Goal: Information Seeking & Learning: Learn about a topic

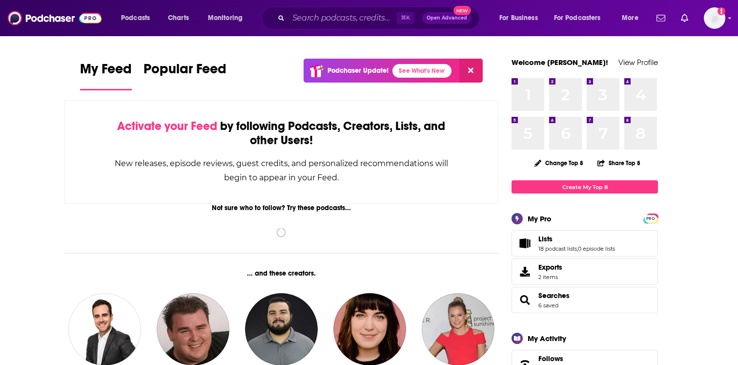
click at [730, 8] on div "Podcasts Charts Monitoring ⌘ K Open Advanced New For Business For Podcasters Mo…" at bounding box center [369, 18] width 738 height 36
click at [727, 12] on div "Podcasts Charts Monitoring ⌘ K Open Advanced New For Business For Podcasters Mo…" at bounding box center [369, 18] width 738 height 36
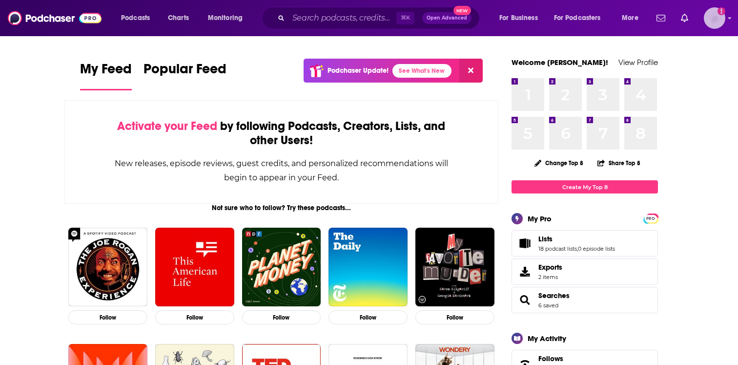
click at [720, 18] on img "Logged in as EllaRoseMurphy" at bounding box center [714, 17] width 21 height 21
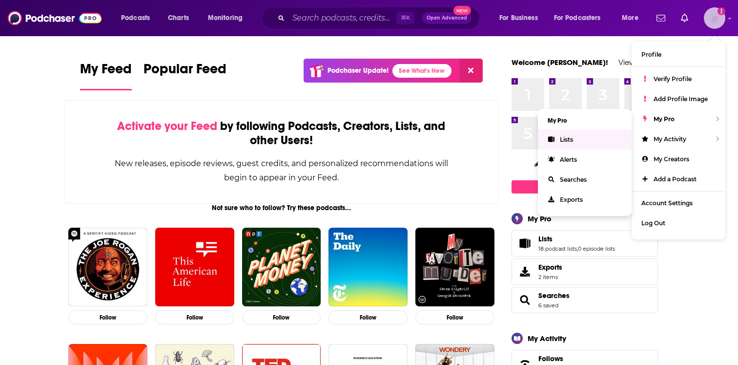
click at [609, 132] on link "Lists" at bounding box center [585, 139] width 94 height 20
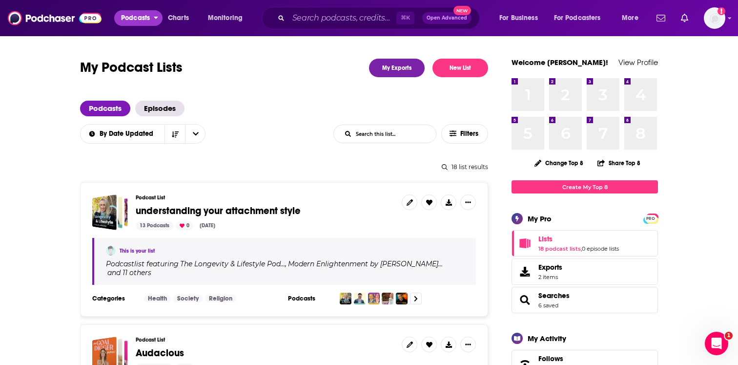
click at [149, 18] on span "Podcasts" at bounding box center [135, 18] width 29 height 14
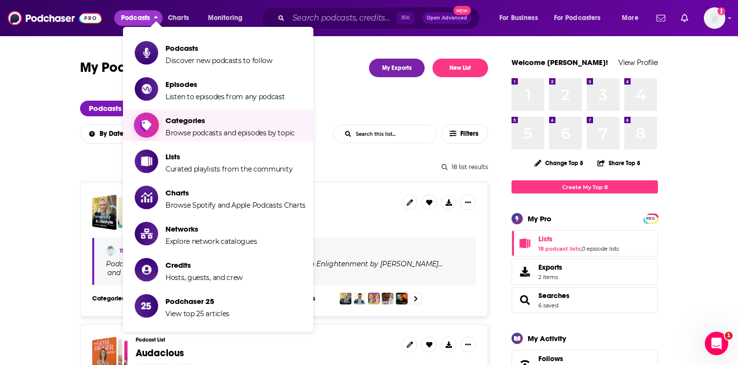
click at [189, 121] on span "Categories" at bounding box center [230, 120] width 129 height 9
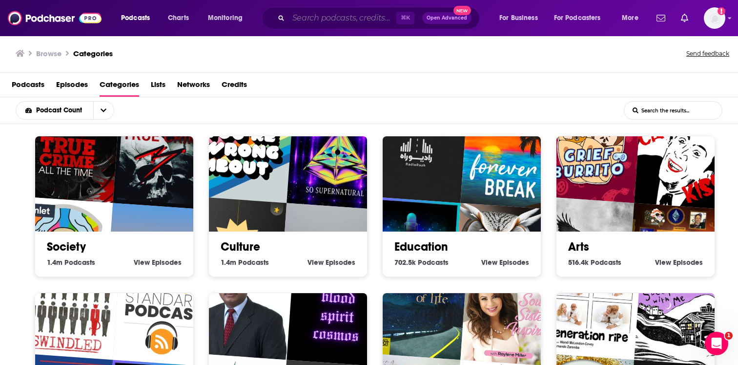
click at [315, 19] on input "Search podcasts, credits, & more..." at bounding box center [343, 18] width 108 height 16
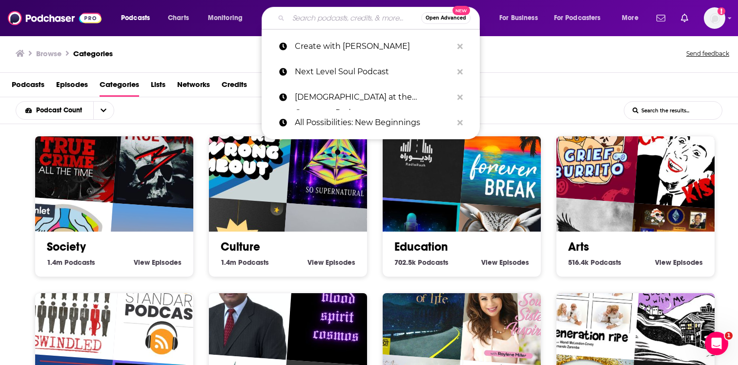
click at [178, 102] on div "Podcast Count List Search Input Search the results..." at bounding box center [369, 110] width 738 height 27
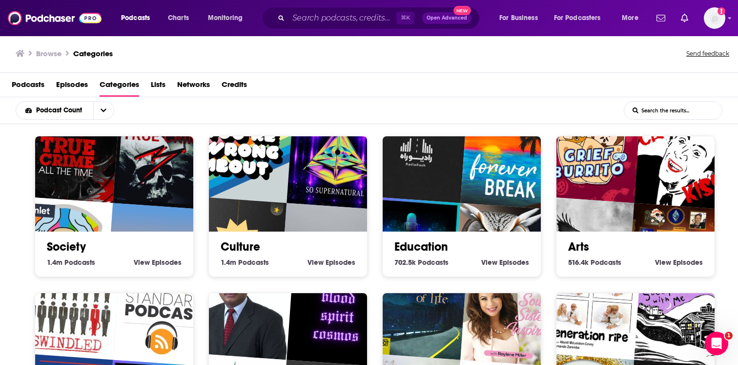
click at [656, 113] on input "List Search Input" at bounding box center [674, 111] width 98 height 18
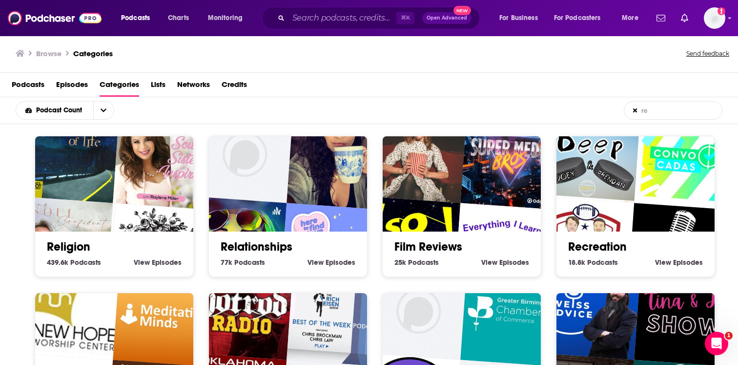
type input "re"
click at [309, 204] on img "You Already Have the Answers with Amanda Deibert" at bounding box center [337, 158] width 101 height 101
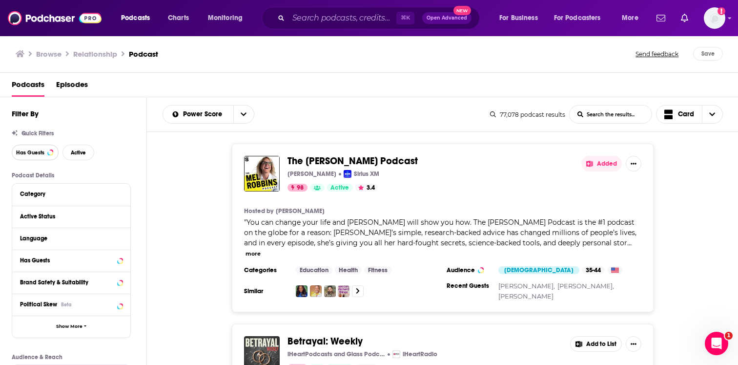
click at [39, 155] on span "Has Guests" at bounding box center [30, 152] width 28 height 5
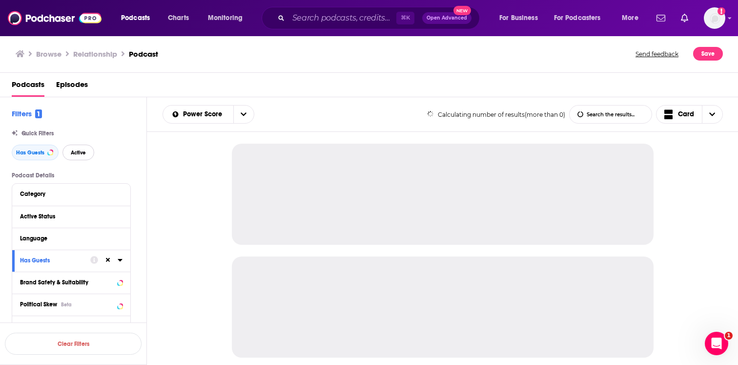
click at [80, 151] on span "Active" at bounding box center [78, 152] width 15 height 5
click at [63, 199] on button "Category" at bounding box center [69, 194] width 98 height 12
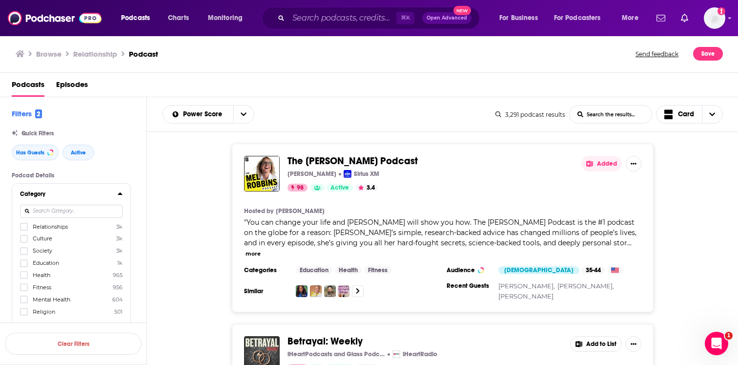
click at [60, 210] on input at bounding box center [71, 211] width 103 height 13
type input "ch"
click at [54, 226] on span "[DEMOGRAPHIC_DATA]" at bounding box center [65, 226] width 65 height 7
click at [24, 230] on input "multiSelectOption-christianity-0" at bounding box center [24, 230] width 0 height 0
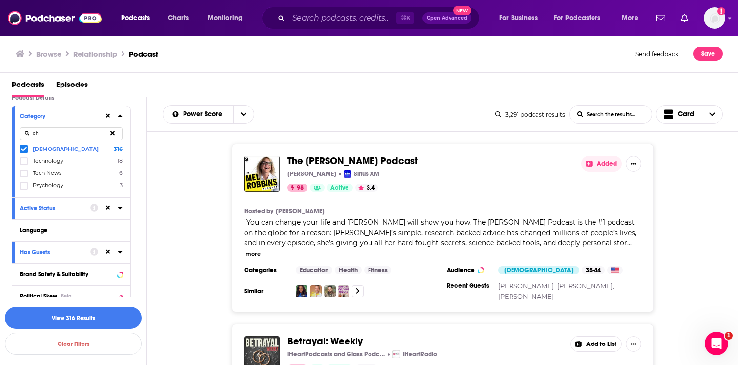
scroll to position [102, 0]
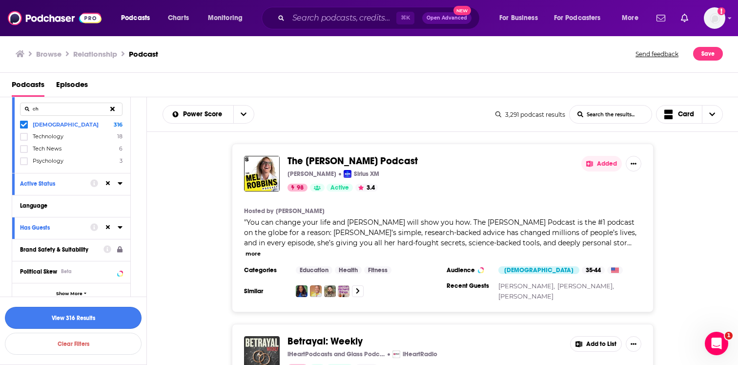
click at [63, 313] on button "View 316 Results" at bounding box center [73, 318] width 137 height 22
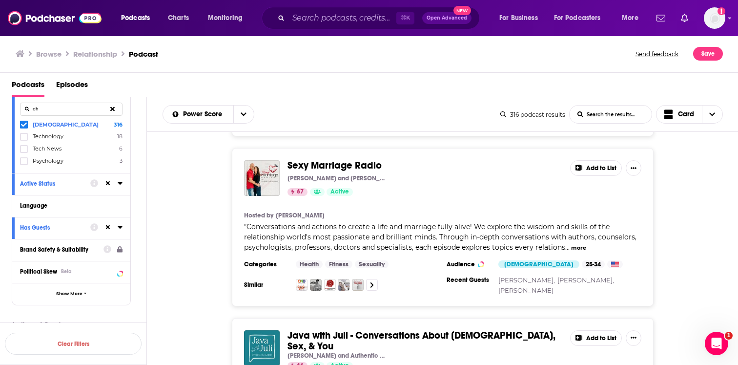
scroll to position [328, 0]
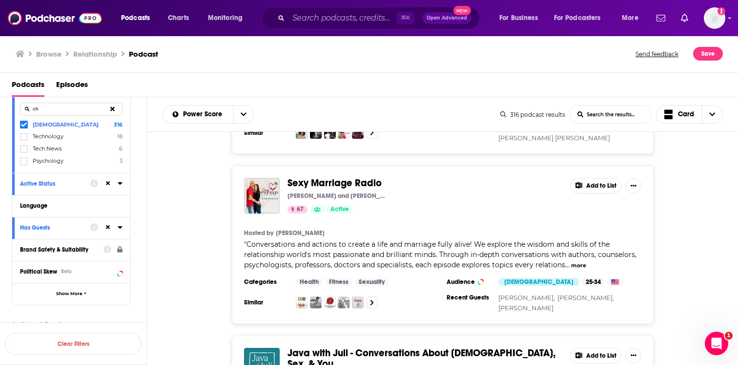
click at [354, 177] on span "Sexy Marriage Radio" at bounding box center [335, 183] width 94 height 12
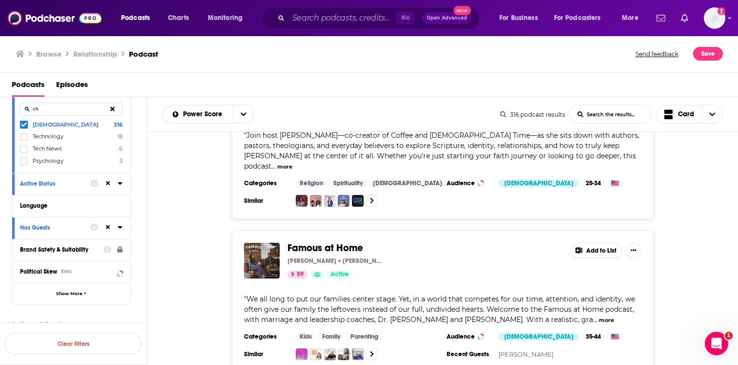
scroll to position [2217, 0]
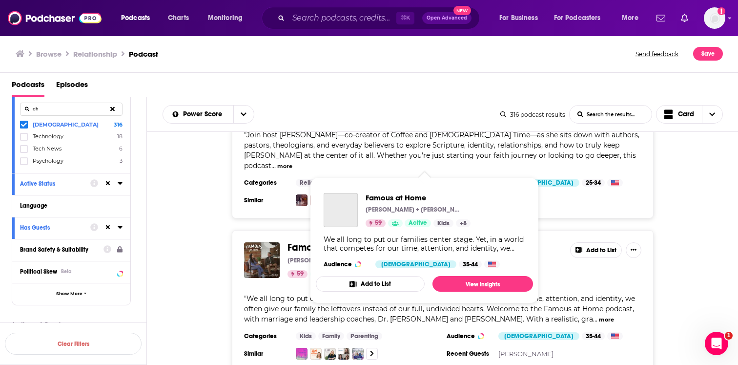
click at [338, 241] on span "Famous at Home" at bounding box center [326, 247] width 76 height 12
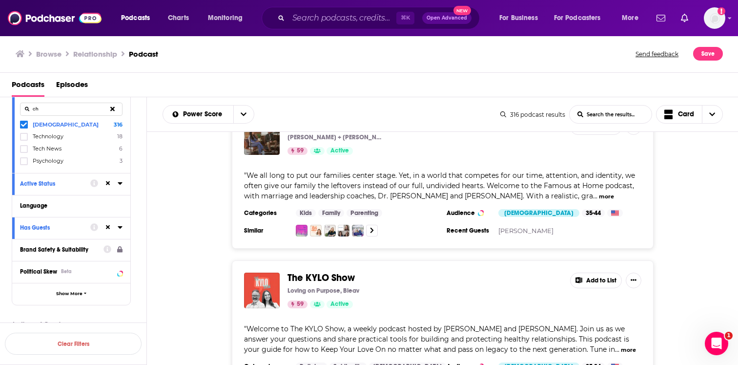
scroll to position [2342, 0]
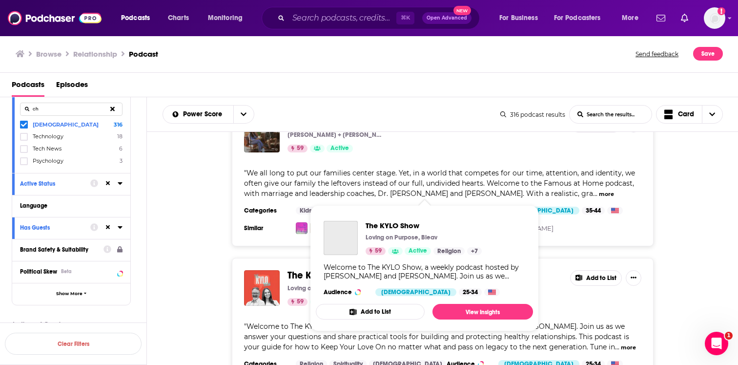
click at [319, 269] on span "The KYLO Show" at bounding box center [321, 275] width 67 height 12
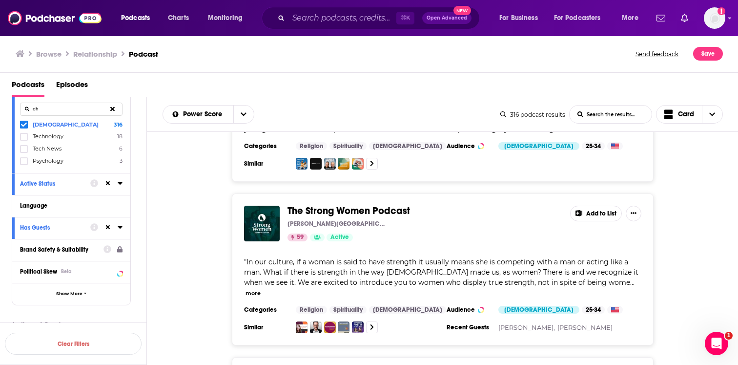
scroll to position [2576, 0]
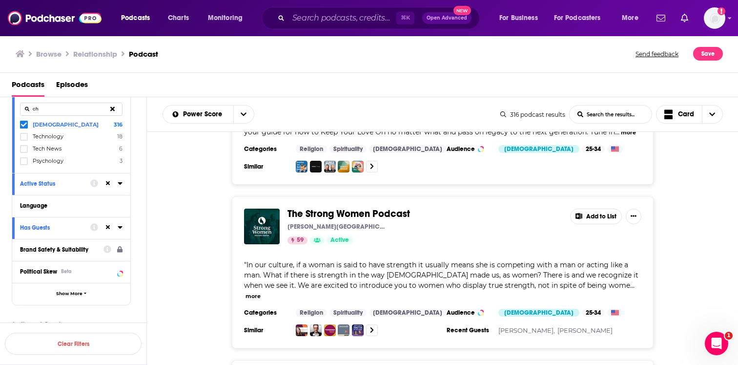
scroll to position [2627, 0]
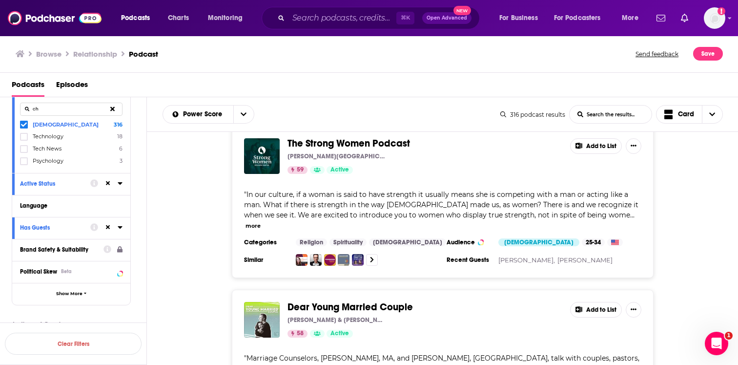
click at [308, 301] on span "Dear Young Married Couple" at bounding box center [351, 307] width 126 height 12
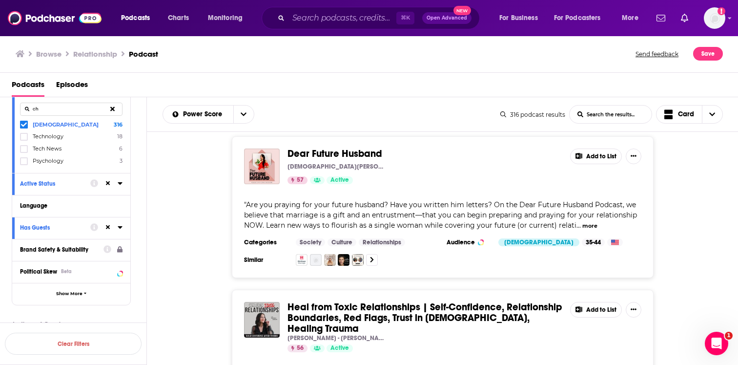
scroll to position [3607, 0]
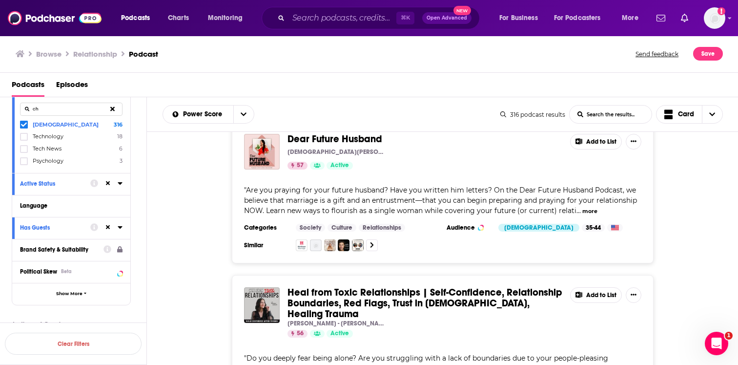
click at [364, 275] on div "Heal from Toxic Relationships | Self-Confidence, Relationship Boundaries, Red F…" at bounding box center [443, 353] width 422 height 156
click at [361, 286] on span "Heal from Toxic Relationships | Self-Confidence, Relationship Boundaries, Red F…" at bounding box center [425, 303] width 275 height 34
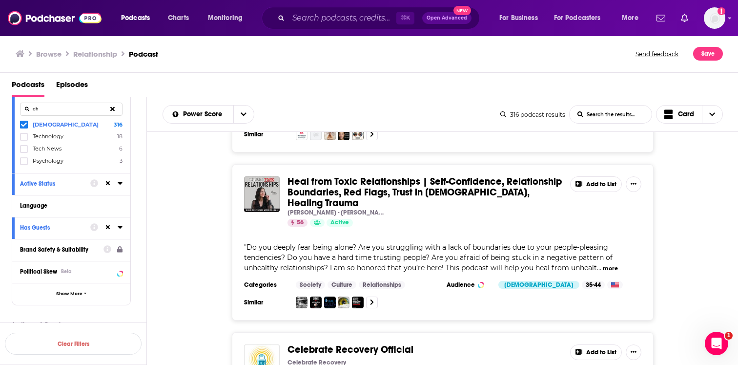
scroll to position [3749, 0]
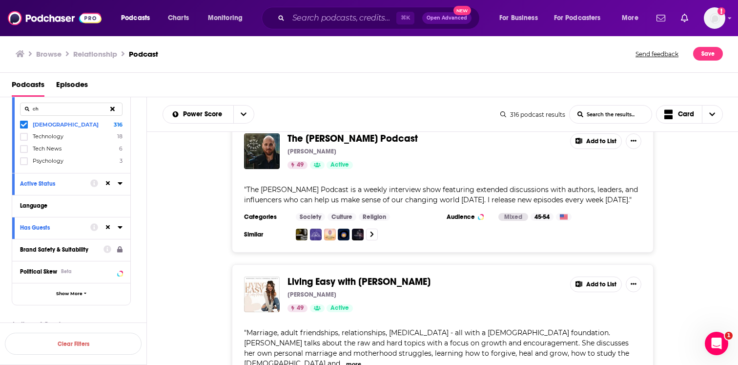
scroll to position [7549, 0]
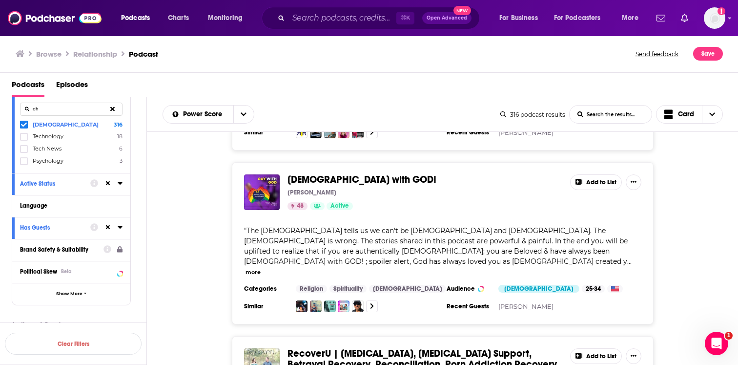
scroll to position [7982, 0]
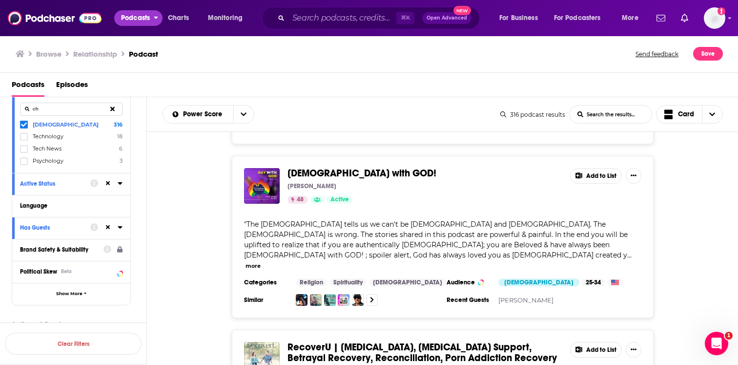
click at [143, 15] on span "Podcasts" at bounding box center [135, 18] width 29 height 14
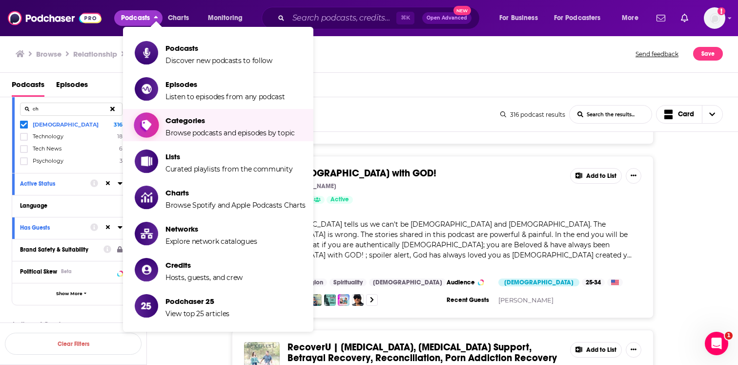
click at [153, 116] on span "Show item sub-menu" at bounding box center [146, 124] width 75 height 75
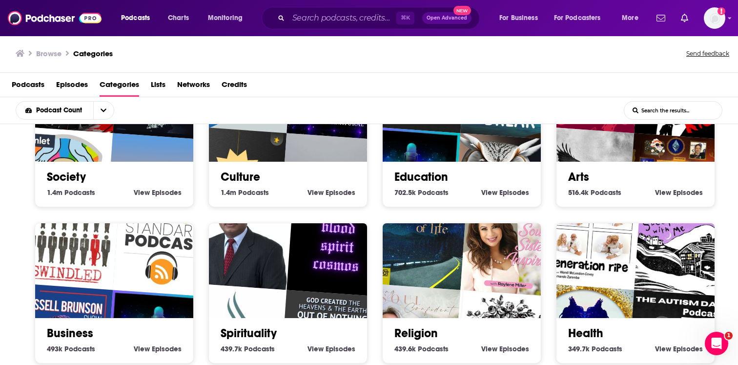
scroll to position [71, 0]
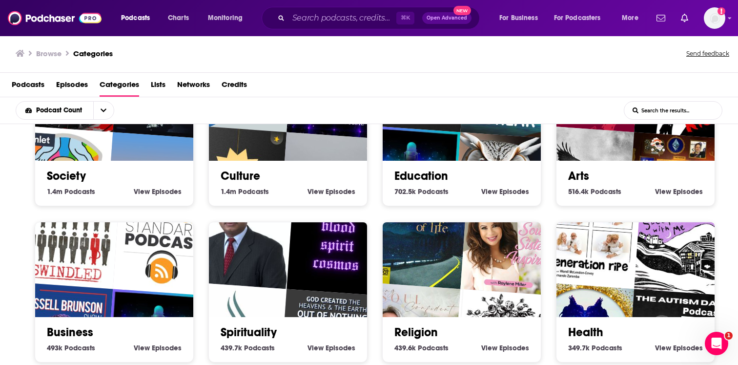
click at [698, 112] on input "List Search Input" at bounding box center [674, 111] width 98 height 18
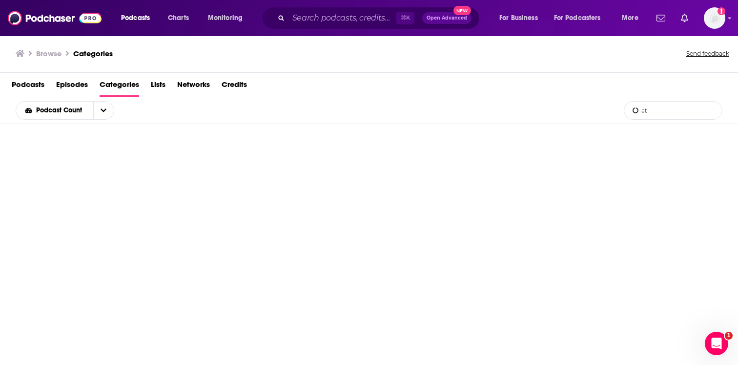
type input "a"
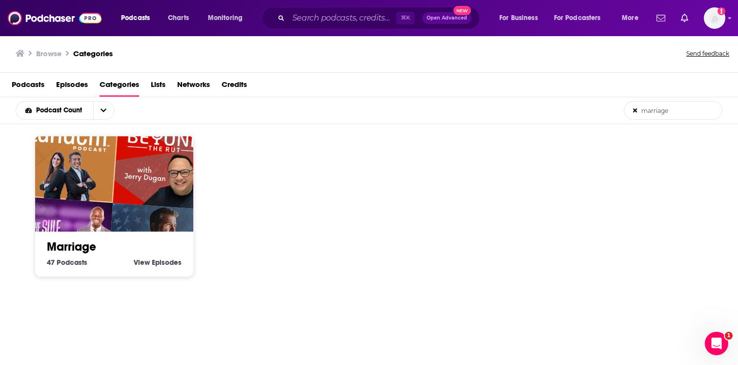
type input "marriage"
click at [168, 184] on img "Beyond the Rut: Create a Life Worth Living in Your Faith, Family, Career" at bounding box center [163, 158] width 101 height 101
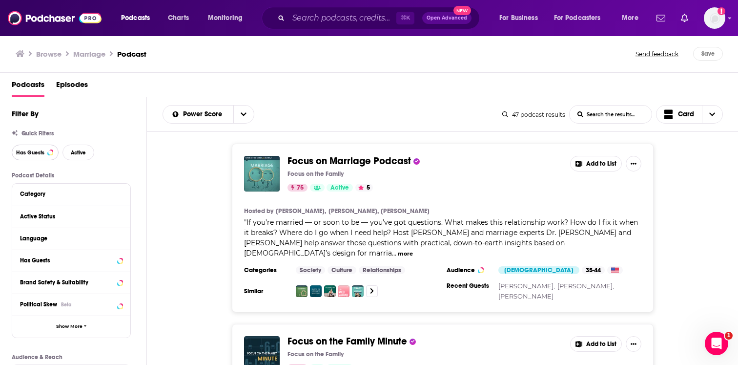
click at [42, 155] on span "Has Guests" at bounding box center [30, 152] width 28 height 5
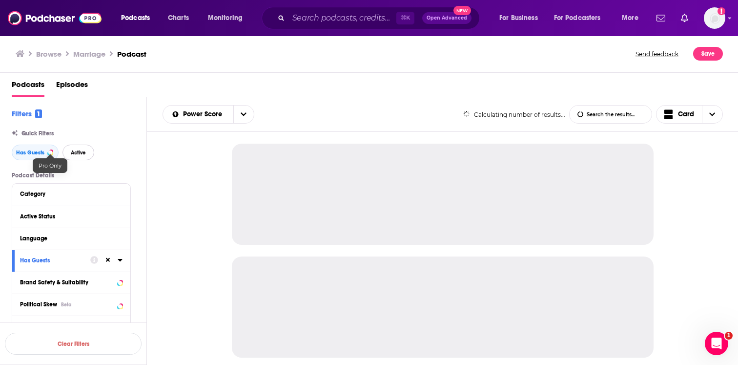
click at [79, 150] on span "Active" at bounding box center [78, 152] width 15 height 5
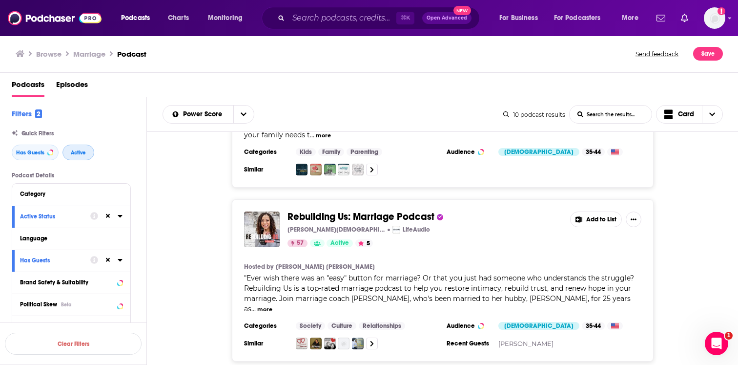
scroll to position [473, 0]
click at [385, 210] on span "Rebuilding Us: Marriage Podcast" at bounding box center [361, 216] width 147 height 12
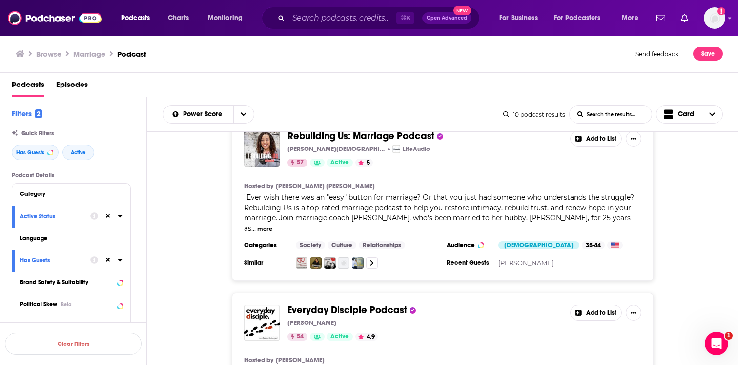
scroll to position [373, 0]
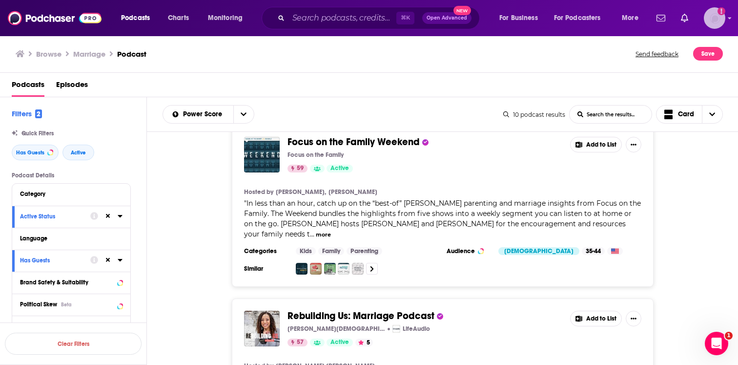
click at [709, 21] on img "Logged in as EllaRoseMurphy" at bounding box center [714, 17] width 21 height 21
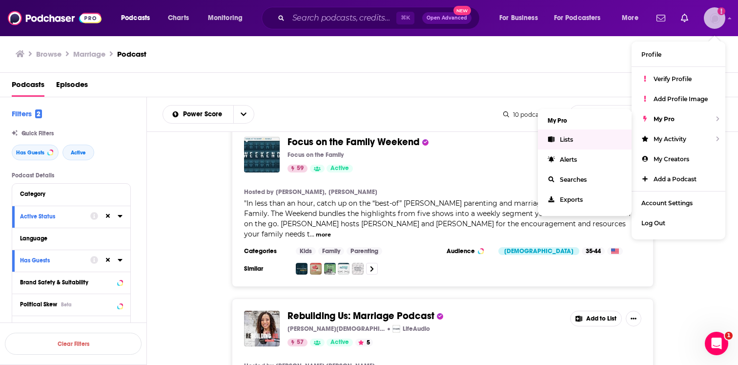
click at [590, 140] on link "Lists" at bounding box center [585, 139] width 94 height 20
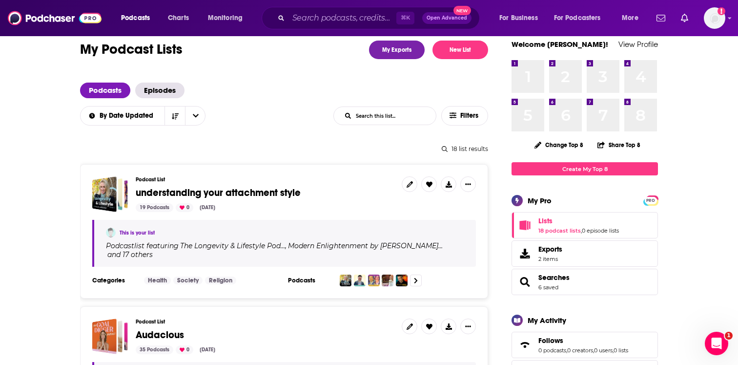
scroll to position [23, 0]
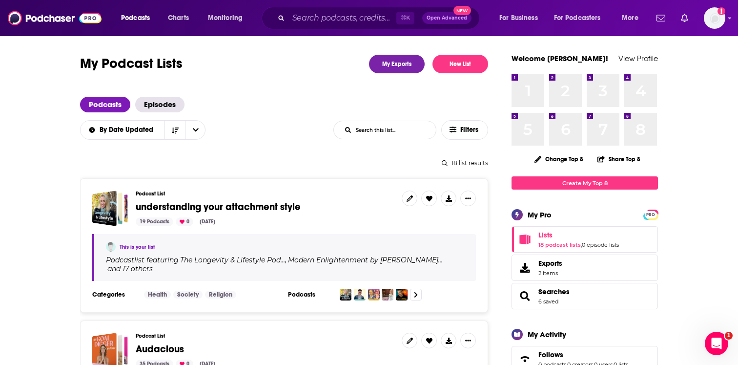
scroll to position [0, 0]
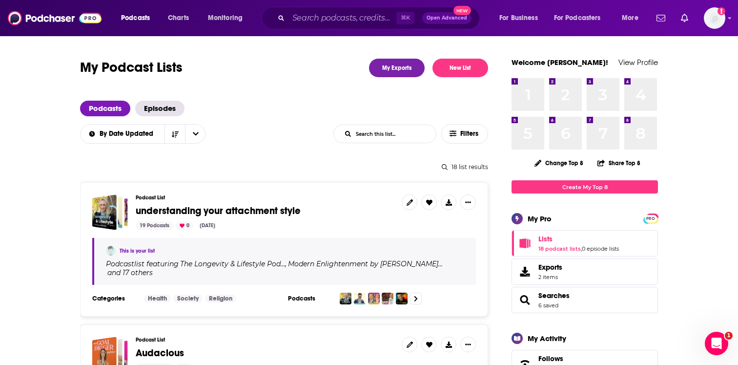
click at [286, 103] on div "Podcasts Episodes" at bounding box center [284, 109] width 408 height 16
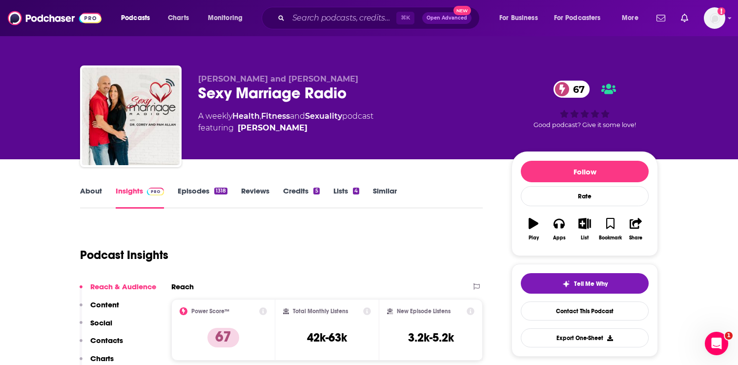
click at [84, 189] on link "About" at bounding box center [91, 197] width 22 height 22
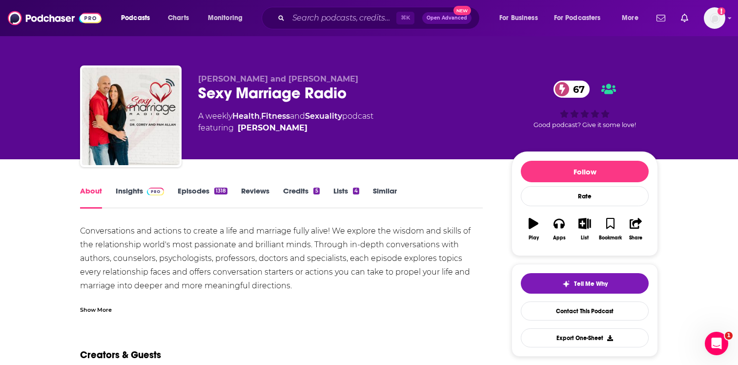
click at [100, 311] on div "Show More" at bounding box center [96, 308] width 32 height 9
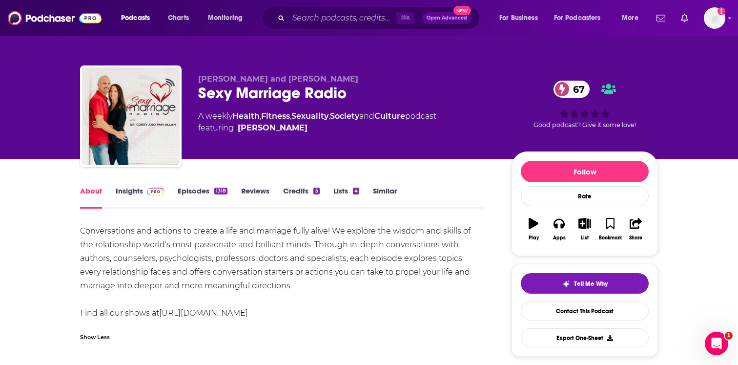
click at [138, 197] on link "Insights" at bounding box center [140, 197] width 48 height 22
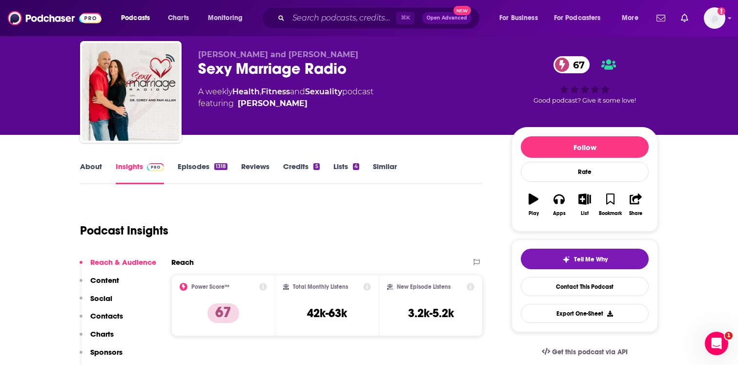
scroll to position [25, 0]
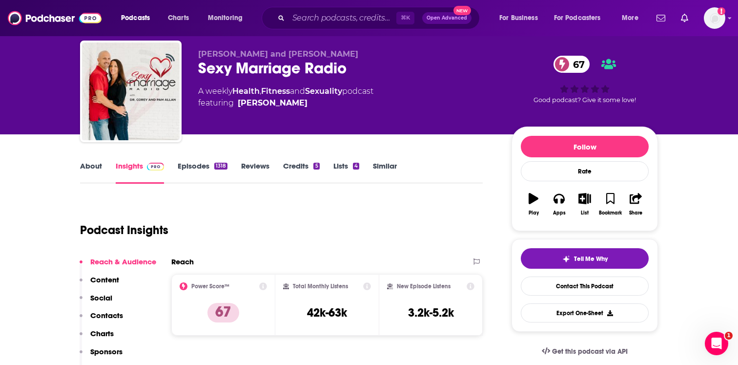
click at [201, 165] on link "Episodes 1318" at bounding box center [203, 172] width 50 height 22
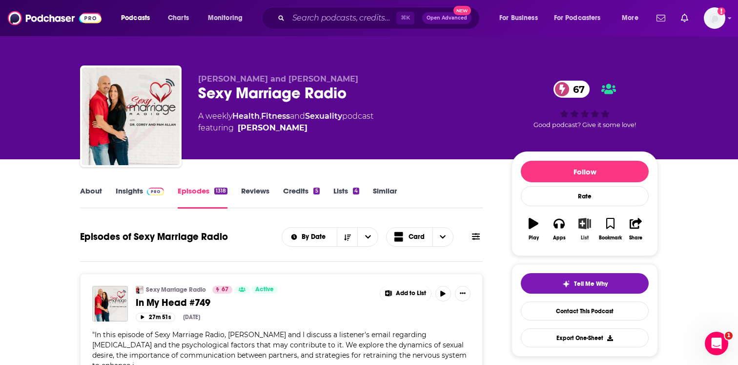
click at [582, 230] on button "List" at bounding box center [584, 228] width 25 height 35
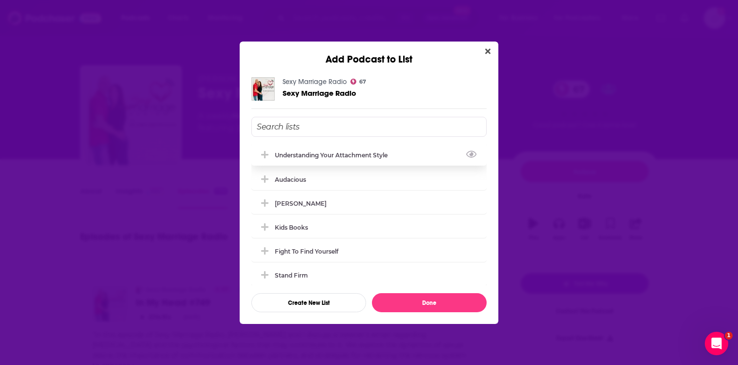
click at [316, 153] on div "understanding your attachment style" at bounding box center [334, 154] width 119 height 7
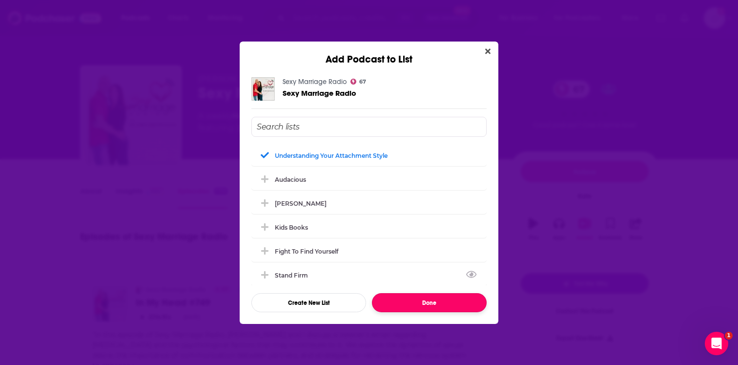
click at [427, 302] on button "Done" at bounding box center [429, 302] width 115 height 19
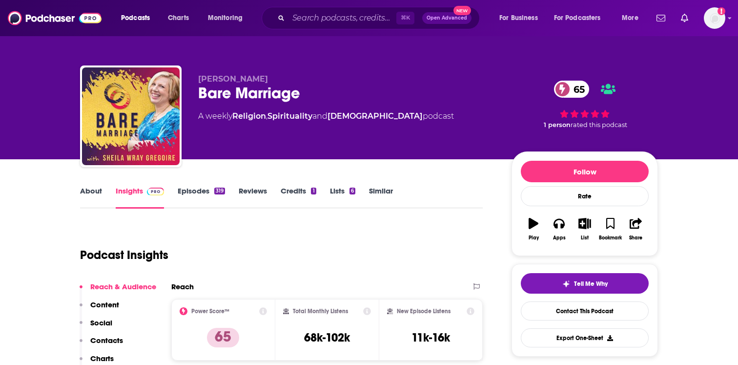
click at [97, 191] on link "About" at bounding box center [91, 197] width 22 height 22
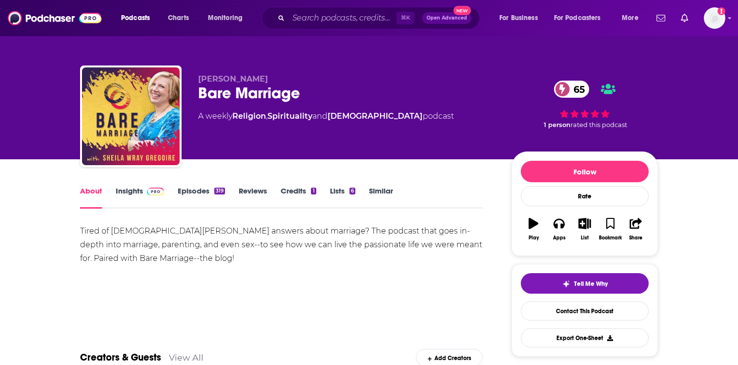
click at [136, 199] on link "Insights" at bounding box center [140, 197] width 48 height 22
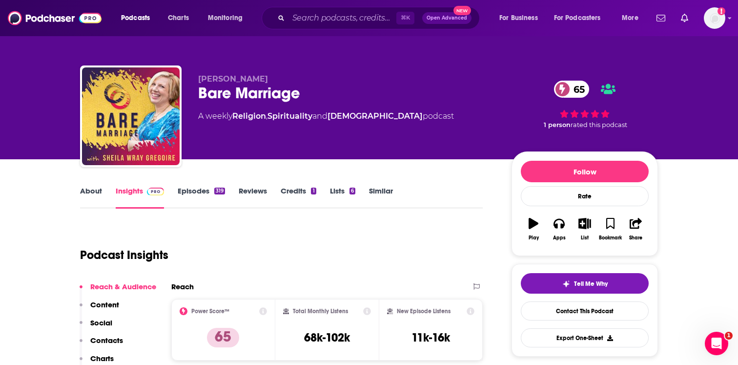
click at [215, 196] on link "Episodes 319" at bounding box center [201, 197] width 47 height 22
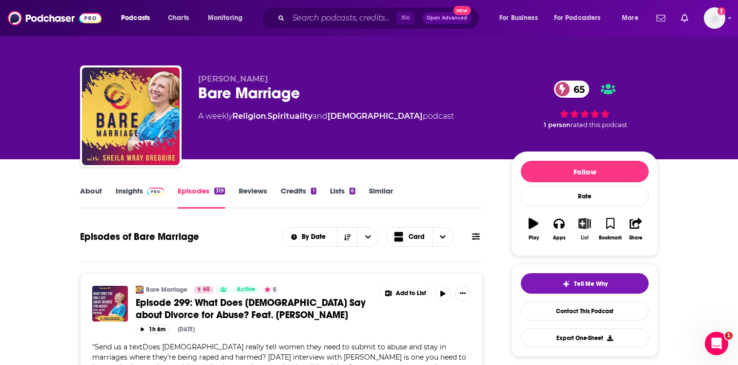
click at [586, 226] on icon "button" at bounding box center [585, 223] width 12 height 11
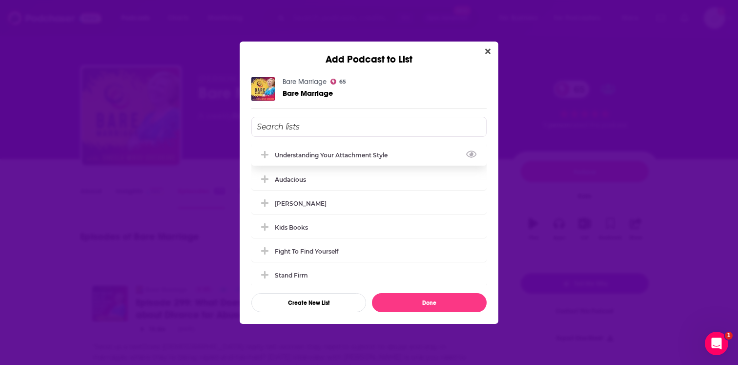
click at [329, 157] on div "understanding your attachment style" at bounding box center [334, 154] width 119 height 7
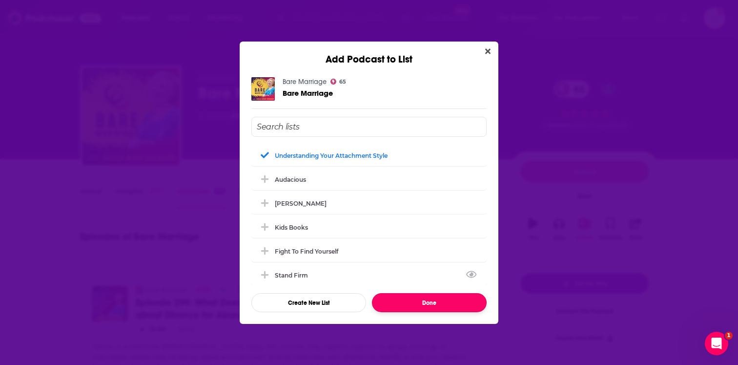
click at [402, 299] on button "Done" at bounding box center [429, 302] width 115 height 19
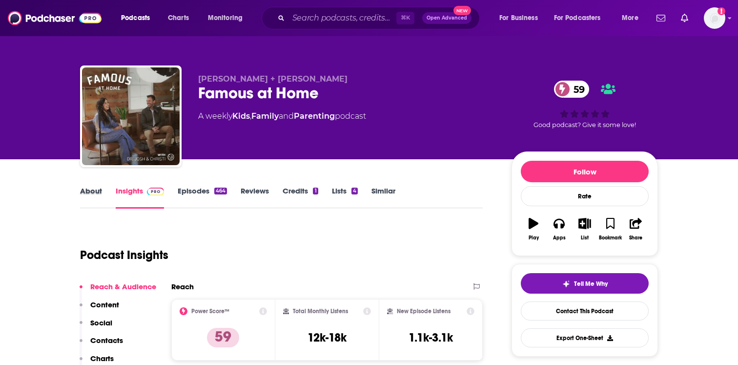
click at [105, 197] on div "About" at bounding box center [98, 197] width 36 height 22
click at [93, 190] on link "About" at bounding box center [91, 197] width 22 height 22
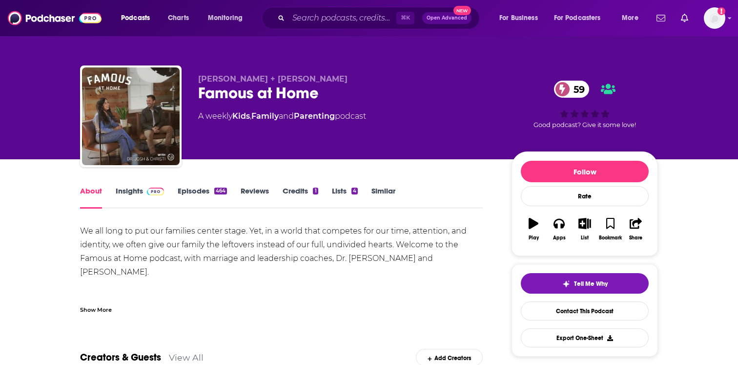
click at [97, 307] on div "Show More" at bounding box center [96, 308] width 32 height 9
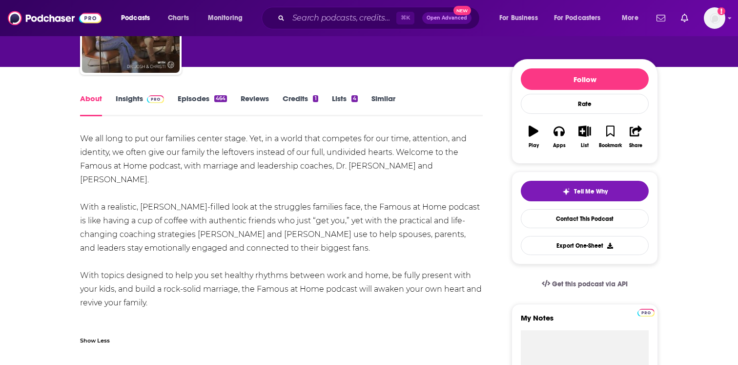
scroll to position [87, 0]
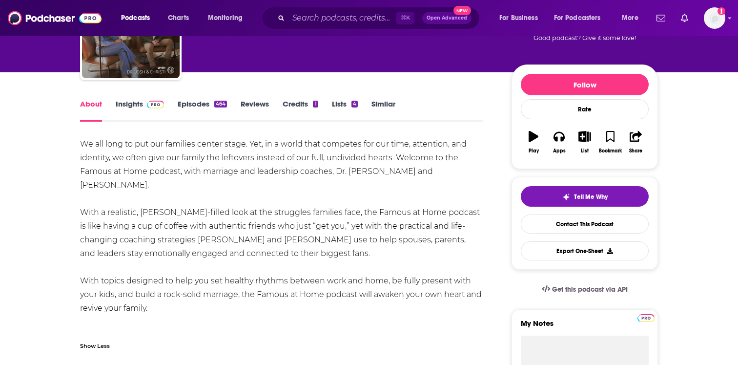
click at [198, 102] on link "Episodes 464" at bounding box center [202, 110] width 49 height 22
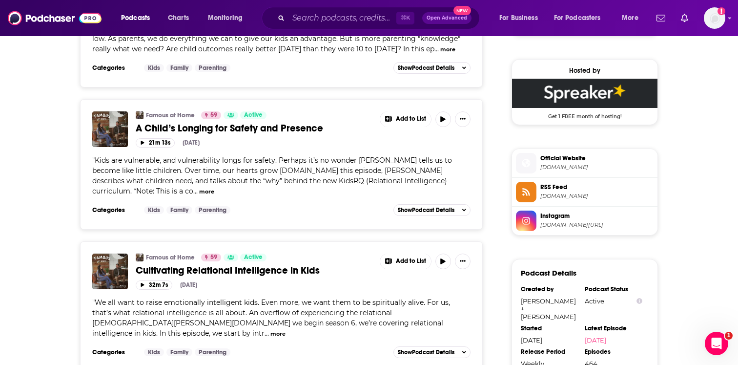
scroll to position [771, 0]
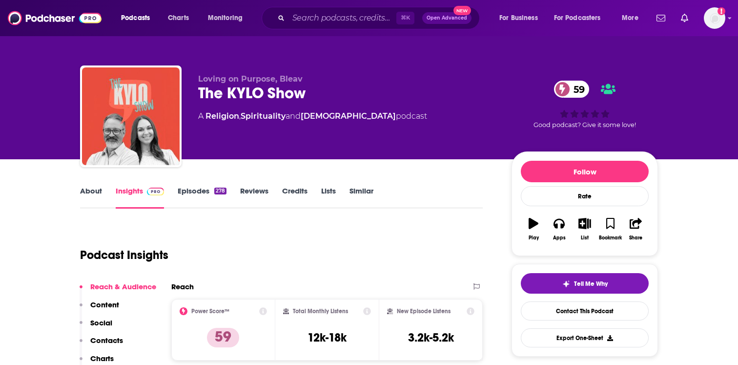
click at [95, 193] on link "About" at bounding box center [91, 197] width 22 height 22
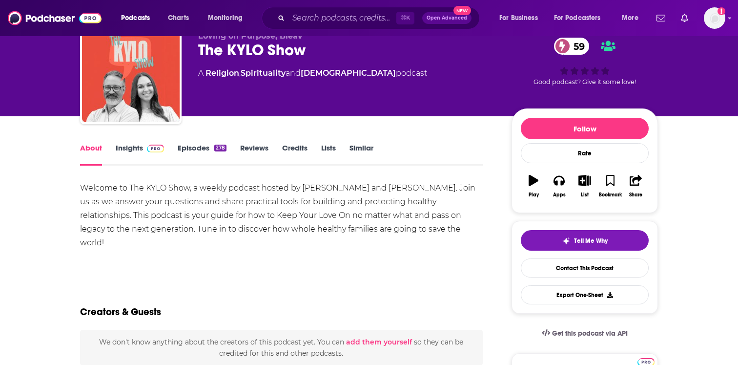
scroll to position [44, 0]
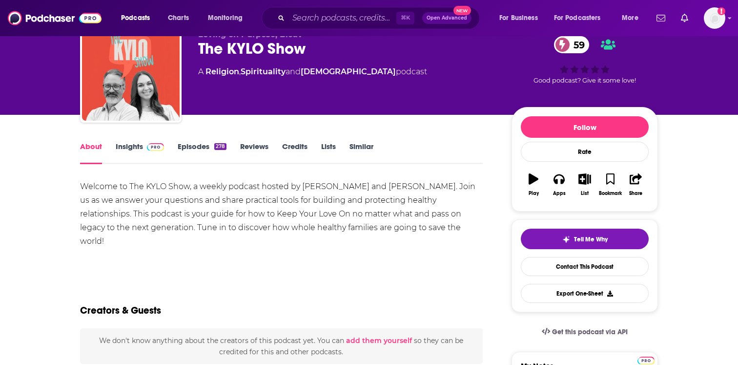
click at [117, 150] on link "Insights" at bounding box center [140, 153] width 48 height 22
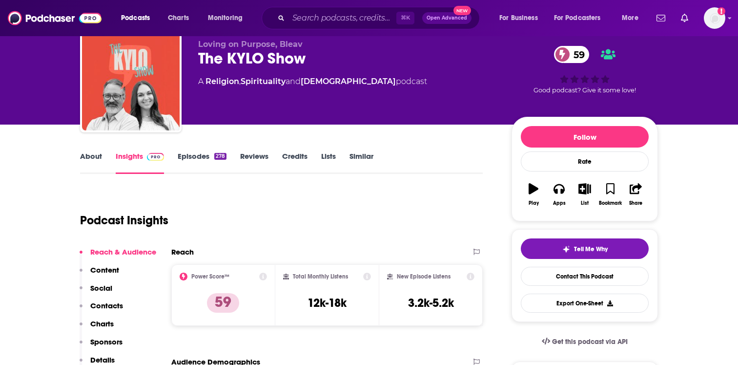
scroll to position [47, 0]
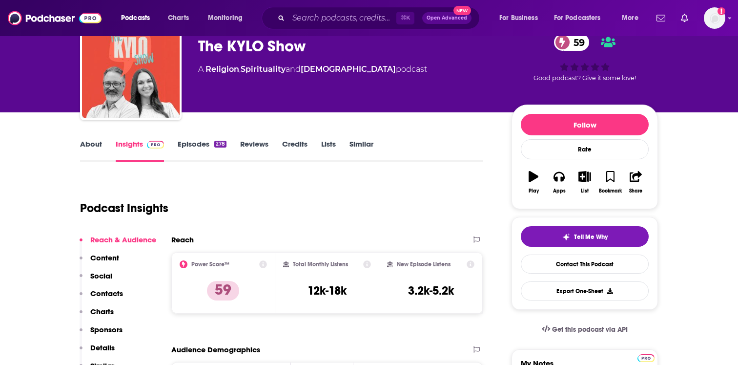
click at [225, 145] on div "278" at bounding box center [220, 144] width 12 height 7
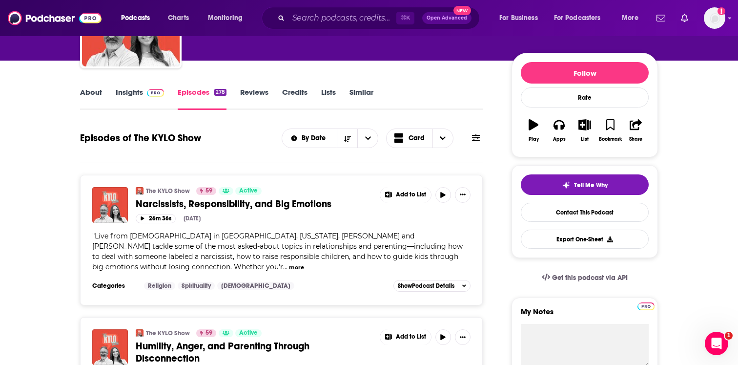
scroll to position [81, 0]
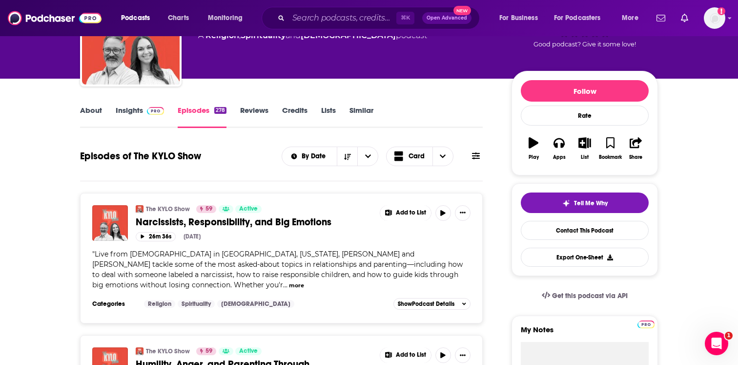
click at [147, 113] on img at bounding box center [155, 111] width 17 height 8
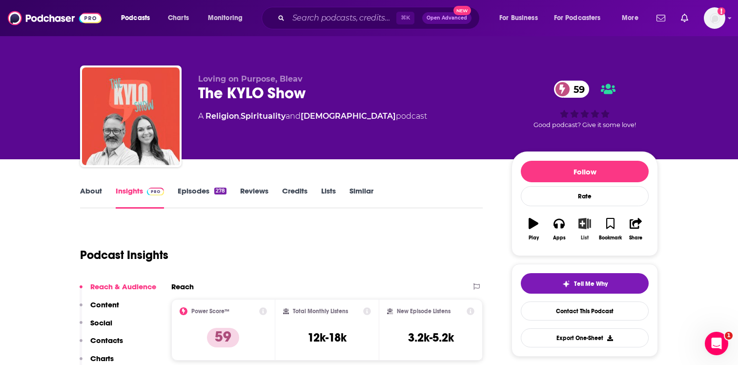
click at [582, 224] on icon "button" at bounding box center [585, 223] width 12 height 11
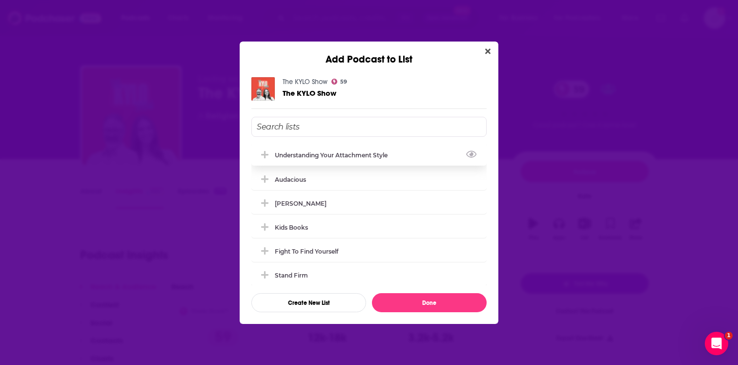
click at [330, 156] on div "understanding your attachment style" at bounding box center [334, 154] width 119 height 7
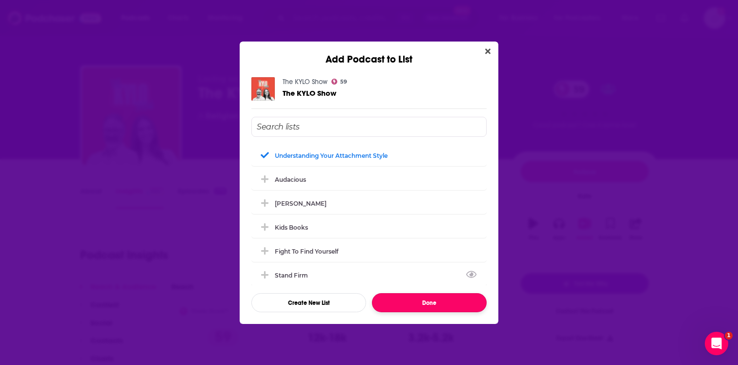
click at [440, 304] on button "Done" at bounding box center [429, 302] width 115 height 19
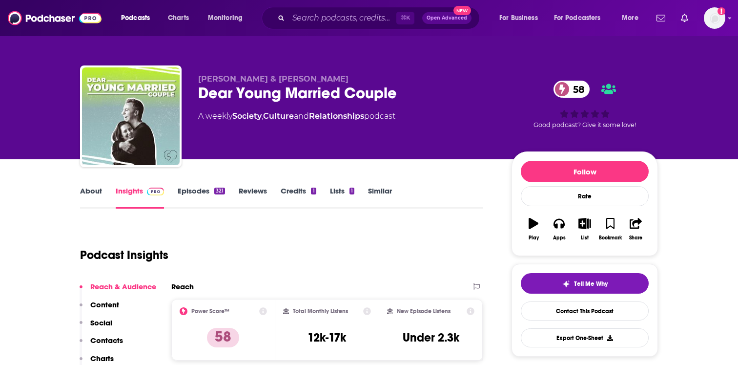
click at [86, 188] on link "About" at bounding box center [91, 197] width 22 height 22
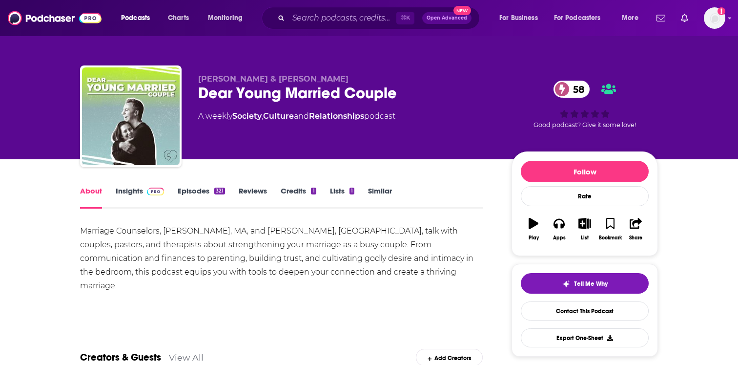
click at [134, 189] on link "Insights" at bounding box center [140, 197] width 48 height 22
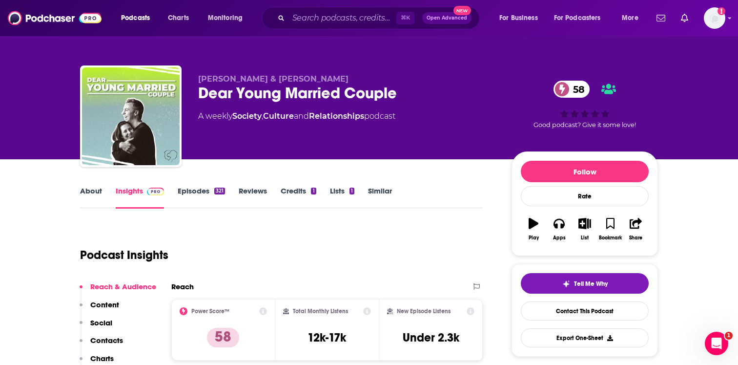
click at [195, 185] on div "About Insights Episodes 321 Reviews Credits 1 Lists 1 Similar" at bounding box center [281, 197] width 403 height 24
click at [197, 190] on link "Episodes 321" at bounding box center [201, 197] width 47 height 22
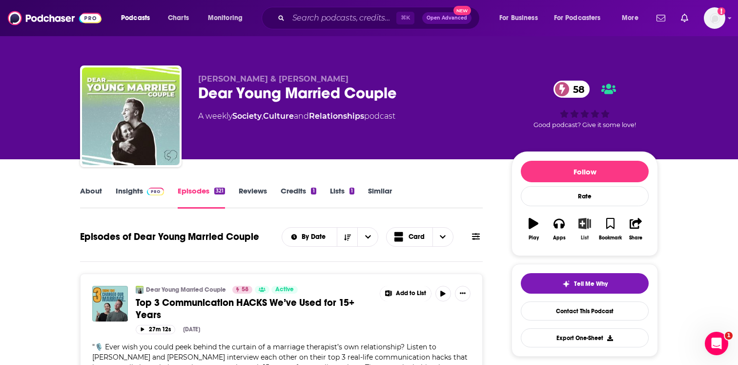
click at [589, 230] on button "List" at bounding box center [584, 228] width 25 height 35
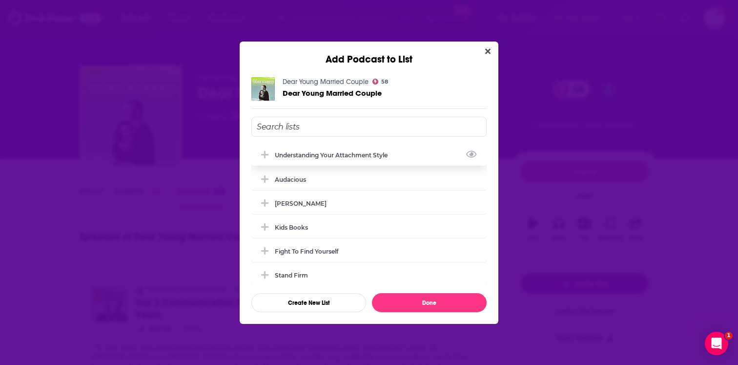
click at [343, 159] on div "understanding your attachment style" at bounding box center [369, 154] width 235 height 21
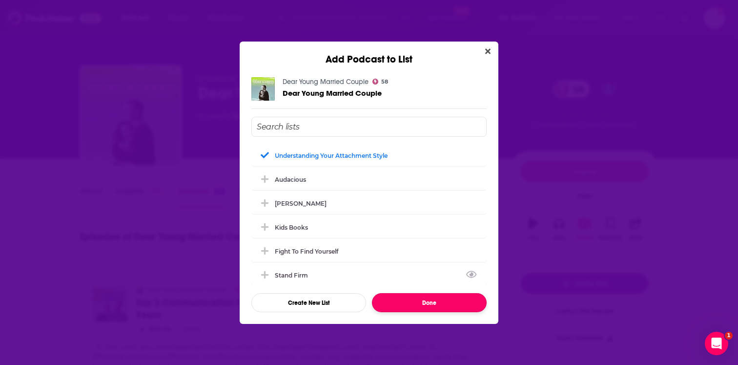
click at [417, 296] on button "Done" at bounding box center [429, 302] width 115 height 19
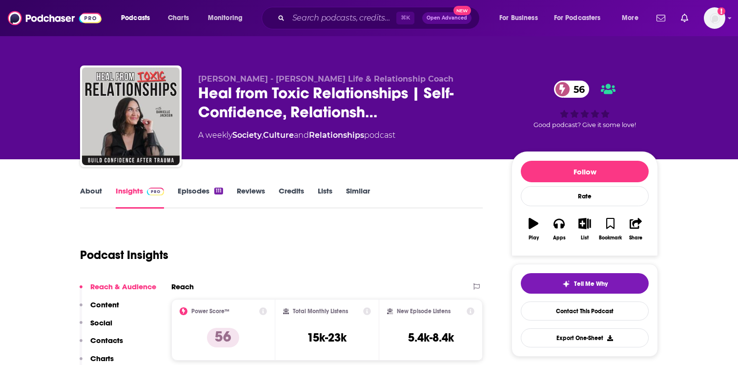
click at [97, 194] on link "About" at bounding box center [91, 197] width 22 height 22
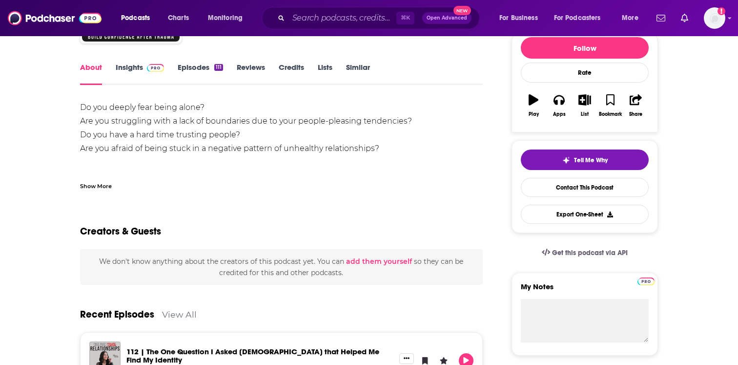
scroll to position [124, 0]
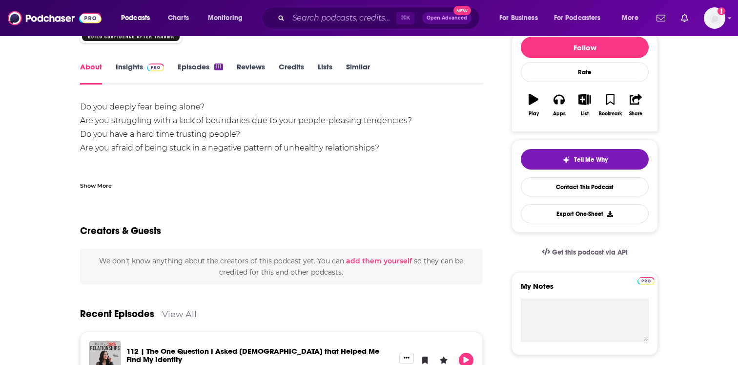
click at [106, 184] on div "Show More" at bounding box center [96, 184] width 32 height 9
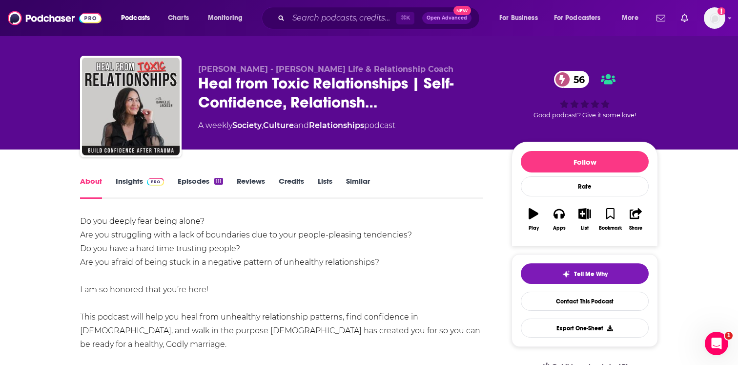
scroll to position [0, 0]
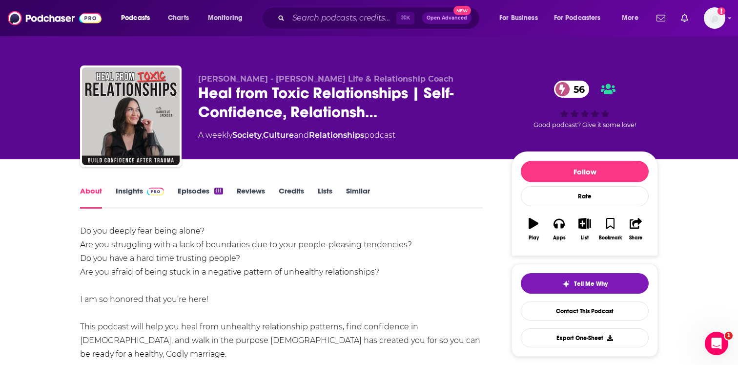
click at [205, 191] on link "Episodes 111" at bounding box center [200, 197] width 45 height 22
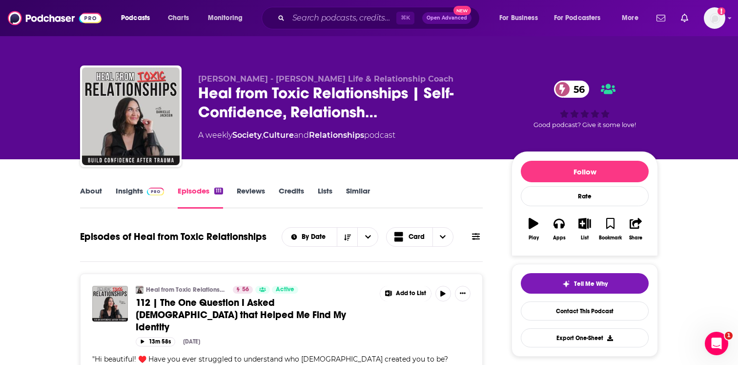
click at [126, 187] on link "Insights" at bounding box center [140, 197] width 48 height 22
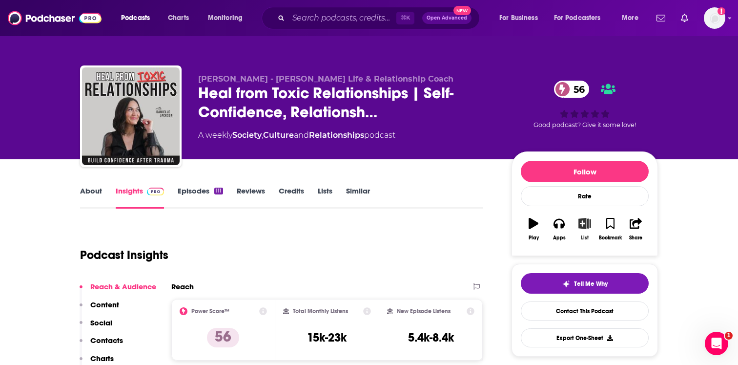
click at [585, 228] on icon "button" at bounding box center [585, 223] width 12 height 11
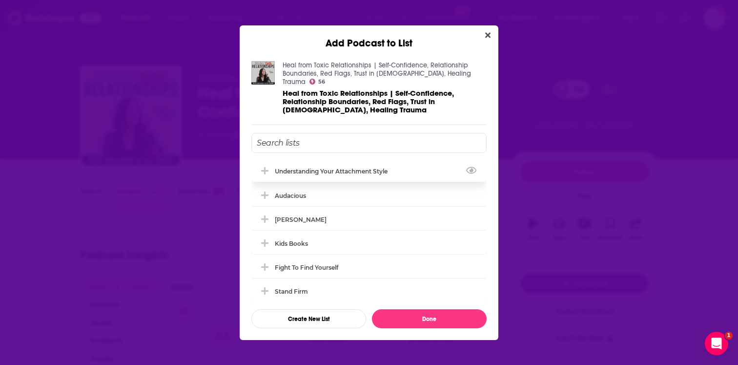
click at [344, 170] on div "understanding your attachment style" at bounding box center [369, 170] width 235 height 21
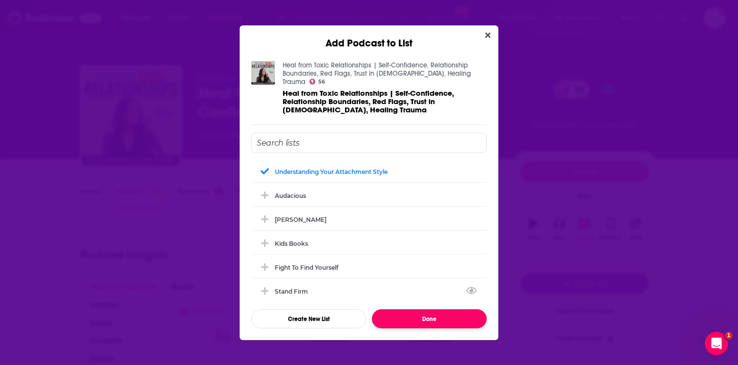
click at [404, 311] on button "Done" at bounding box center [429, 318] width 115 height 19
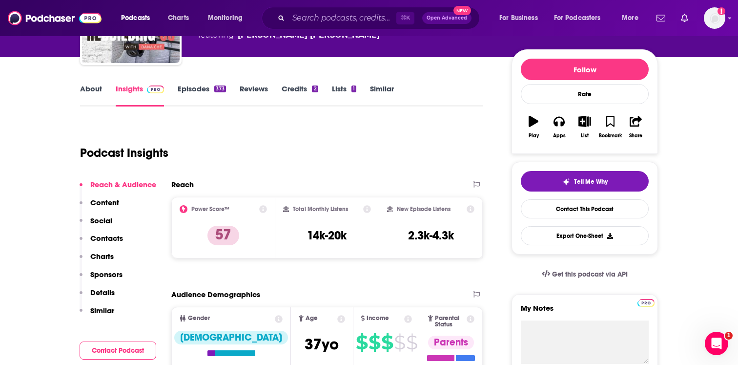
scroll to position [114, 0]
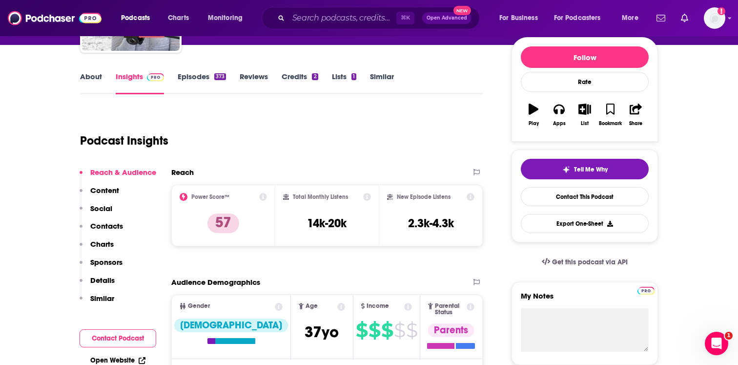
click at [99, 84] on link "About" at bounding box center [91, 83] width 22 height 22
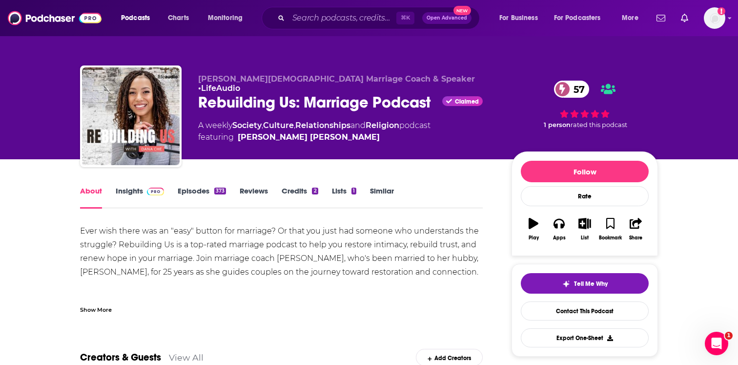
click at [113, 312] on div "Show More" at bounding box center [281, 305] width 403 height 17
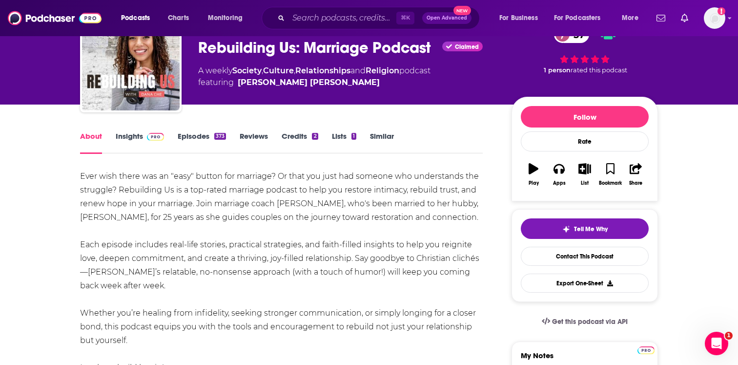
scroll to position [45, 0]
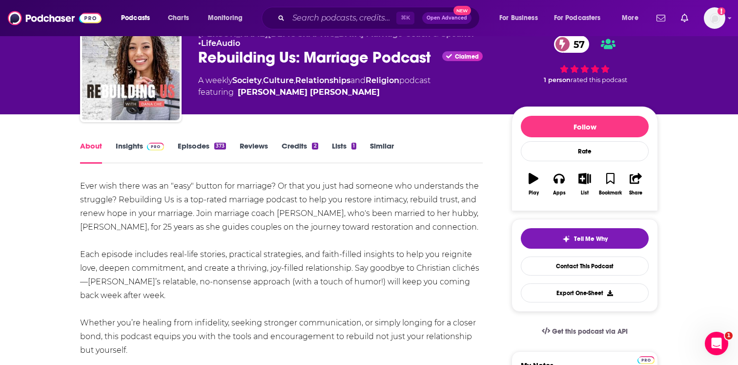
click at [192, 151] on link "Episodes 373" at bounding box center [202, 152] width 48 height 22
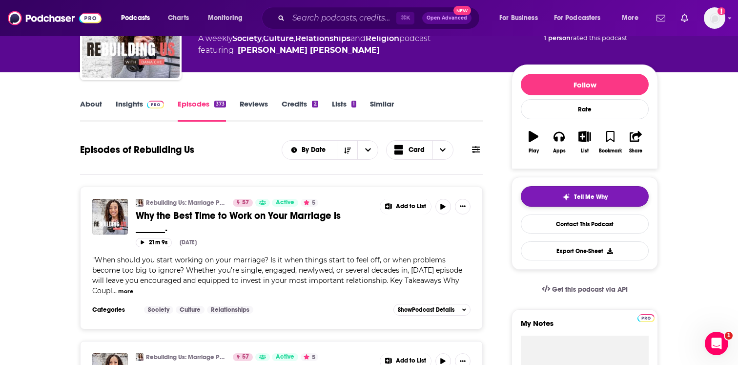
scroll to position [66, 0]
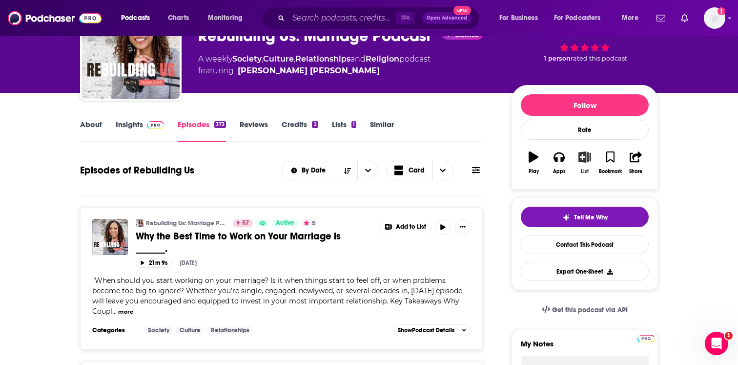
click at [585, 162] on icon "button" at bounding box center [585, 156] width 12 height 11
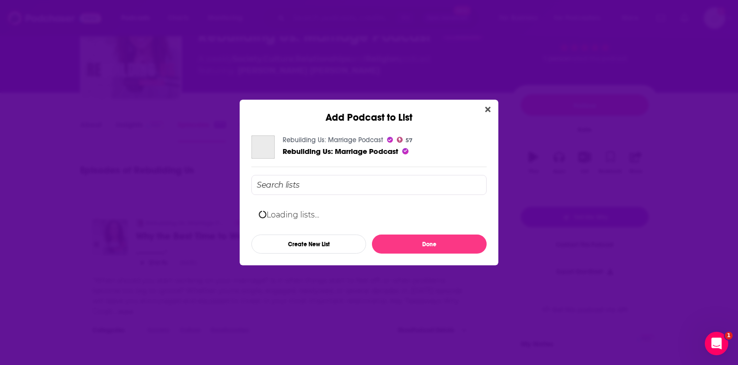
scroll to position [0, 0]
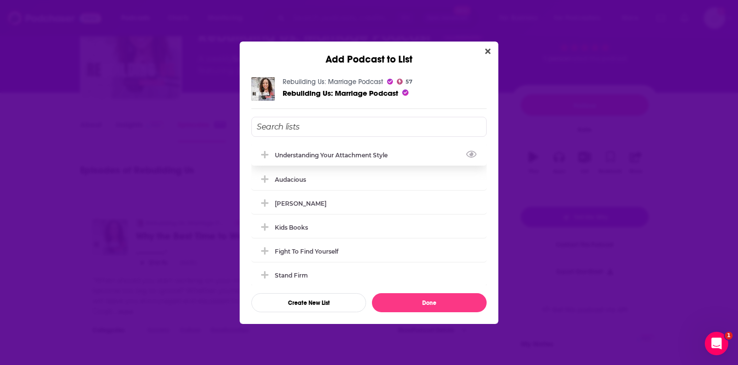
click at [325, 161] on div "understanding your attachment style" at bounding box center [369, 154] width 235 height 21
drag, startPoint x: 325, startPoint y: 161, endPoint x: 366, endPoint y: 233, distance: 83.8
click at [365, 231] on div "understanding your attachment style Audacious Ginger Stache Kids Books Fight to…" at bounding box center [369, 215] width 235 height 141
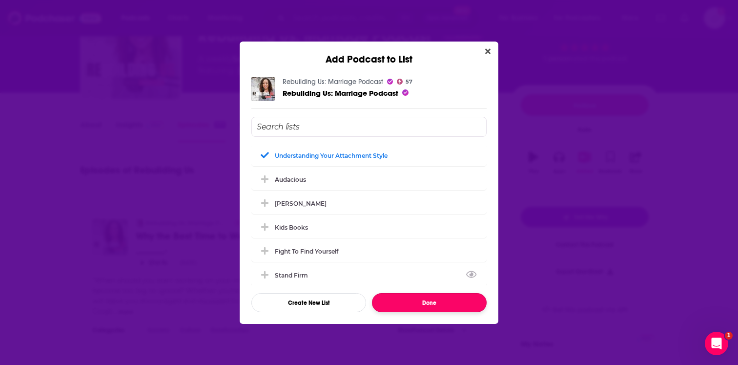
click at [406, 302] on button "Done" at bounding box center [429, 302] width 115 height 19
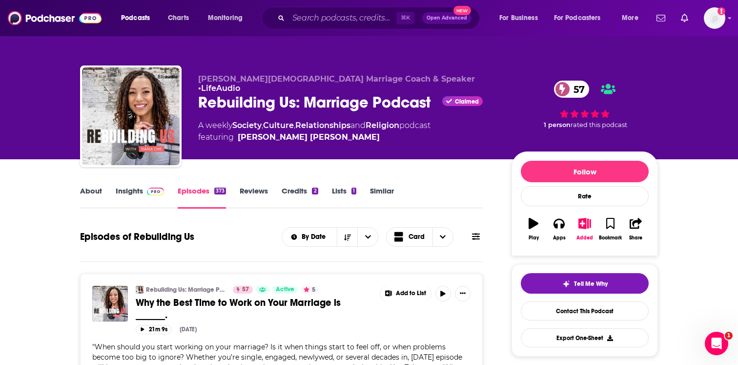
click at [144, 189] on span at bounding box center [153, 190] width 21 height 9
click at [67, 21] on img at bounding box center [55, 18] width 94 height 19
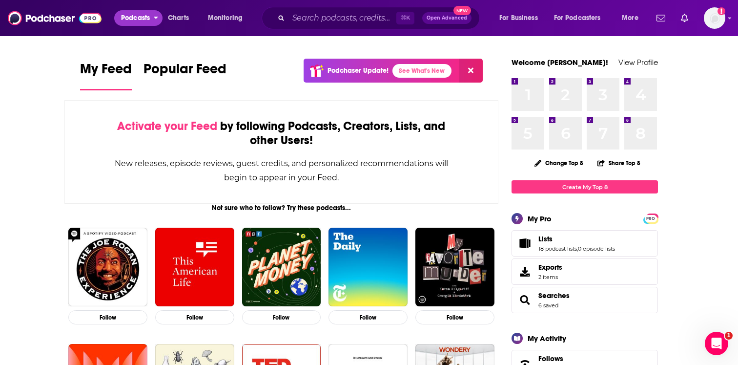
click at [146, 15] on span "Podcasts" at bounding box center [135, 18] width 29 height 14
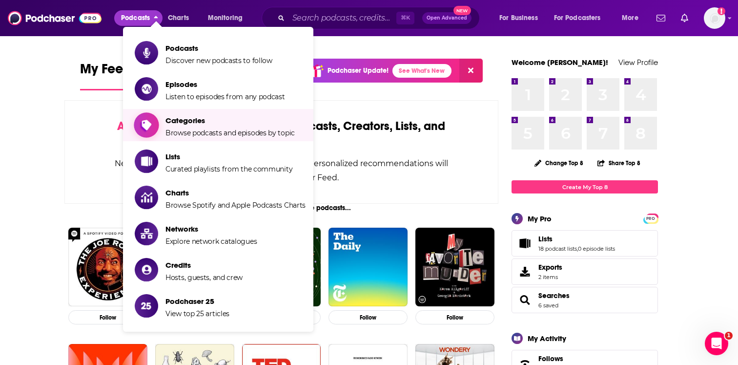
click at [157, 130] on span "Show item sub-menu" at bounding box center [146, 124] width 75 height 75
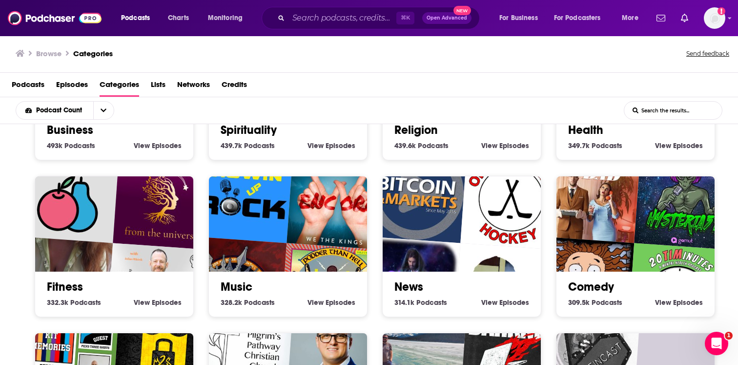
scroll to position [278, 0]
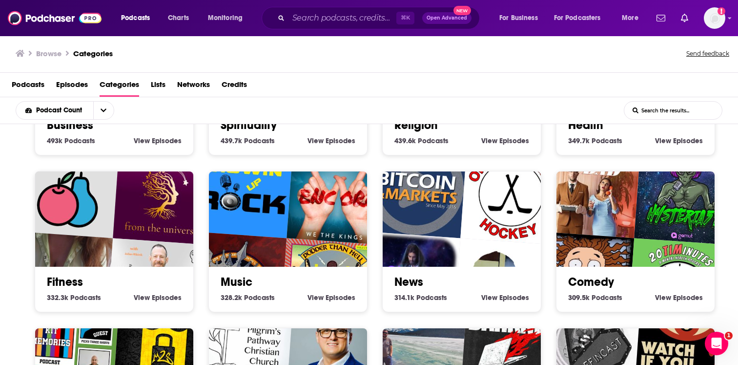
click at [692, 105] on input "List Search Input" at bounding box center [674, 111] width 98 height 18
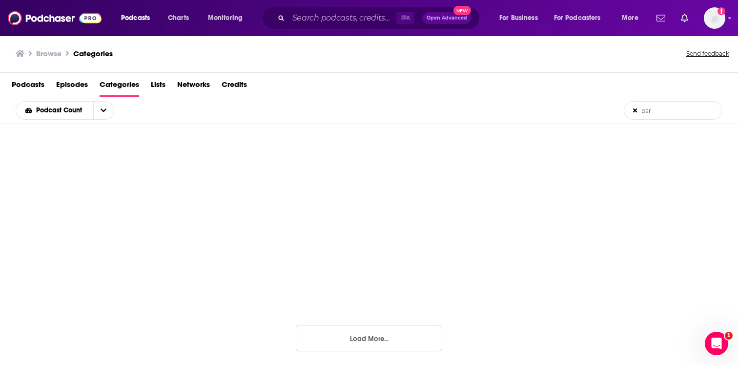
scroll to position [237, 0]
type input "pare"
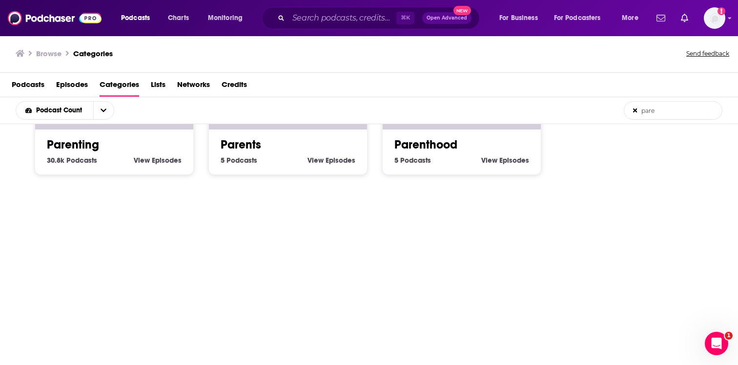
scroll to position [0, 0]
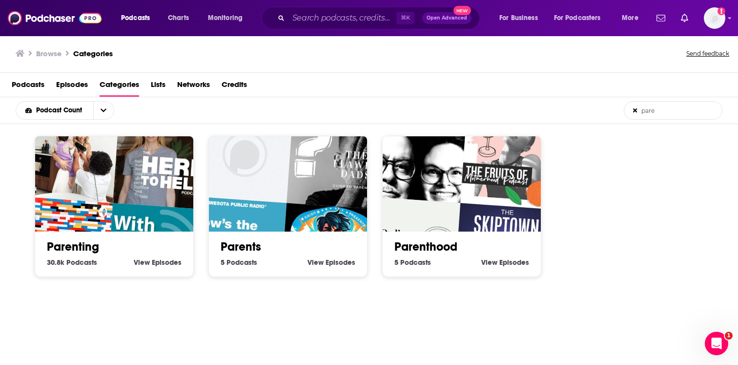
click at [142, 223] on img "With You at EveryStep" at bounding box center [156, 253] width 101 height 101
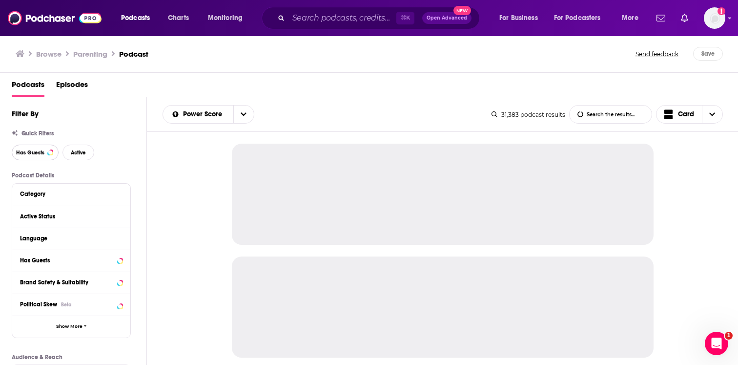
click at [37, 154] on span "Has Guests" at bounding box center [30, 152] width 28 height 5
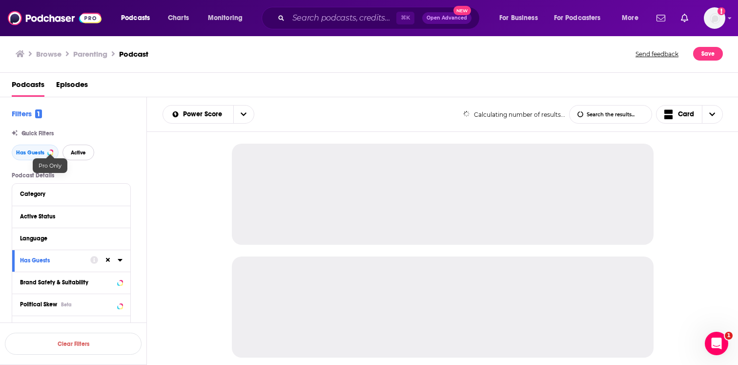
click at [74, 153] on span "Active" at bounding box center [78, 152] width 15 height 5
click at [69, 190] on button "Category" at bounding box center [69, 194] width 98 height 12
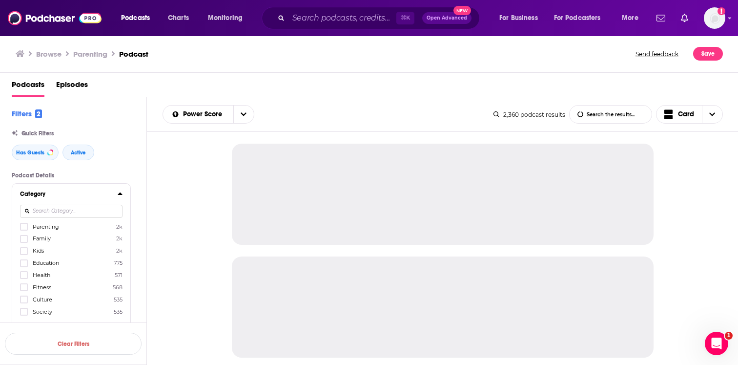
click at [66, 206] on input at bounding box center [71, 211] width 103 height 13
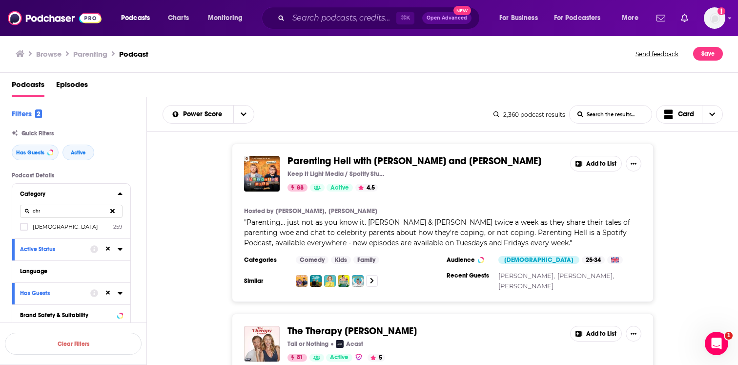
type input "chr"
click at [72, 228] on label "Christianity 259" at bounding box center [71, 226] width 103 height 8
click at [24, 230] on input "multiSelectOption-christianity-0" at bounding box center [24, 230] width 0 height 0
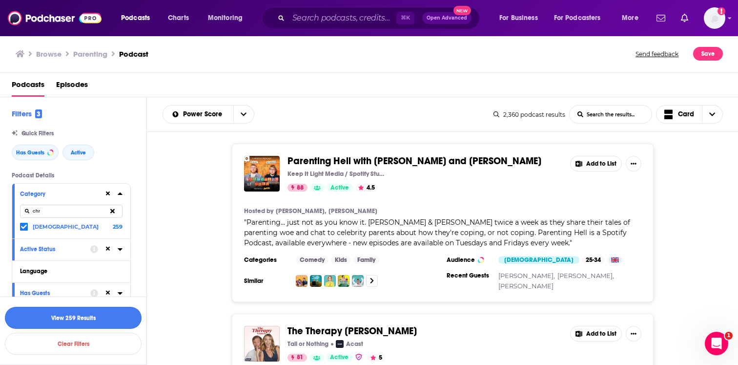
click at [80, 324] on button "View 259 Results" at bounding box center [73, 318] width 137 height 22
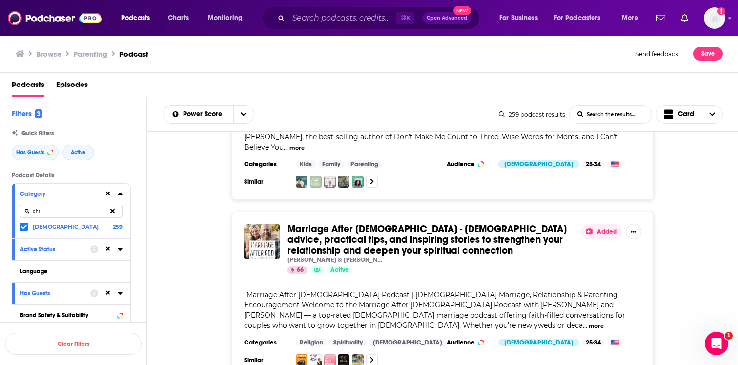
scroll to position [597, 0]
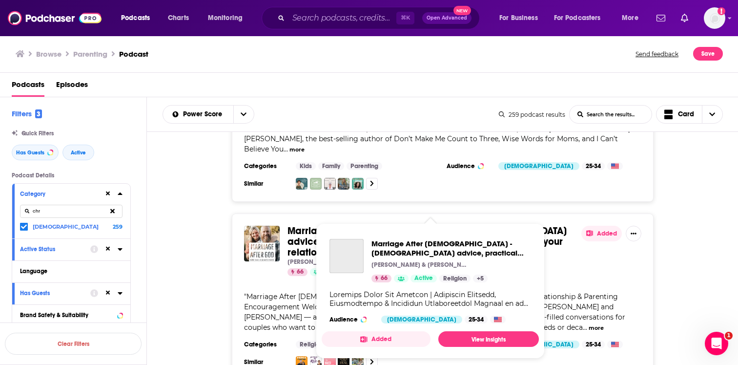
click at [389, 232] on div "Marriage After God - Biblical advice, practical tips, and inspiring stories to …" at bounding box center [430, 281] width 217 height 100
click at [399, 251] on span "Marriage After [DEMOGRAPHIC_DATA] - [DEMOGRAPHIC_DATA] advice, practical tips, …" at bounding box center [452, 248] width 160 height 19
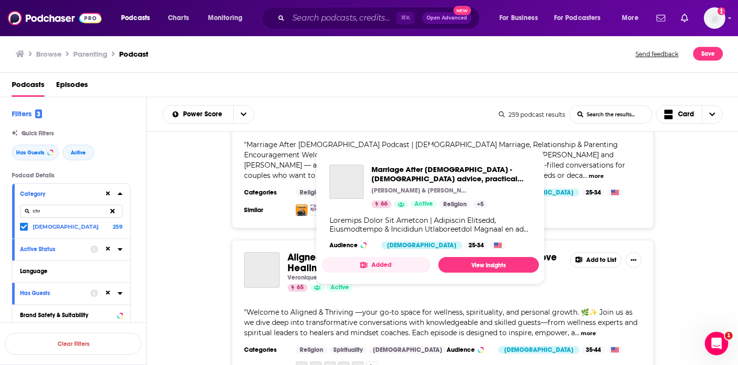
scroll to position [750, 0]
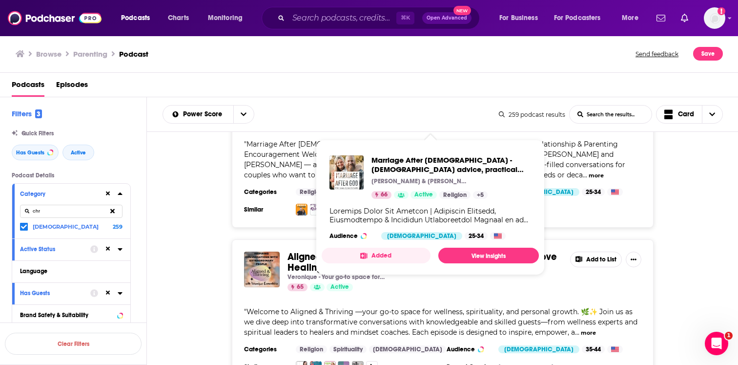
click at [187, 247] on div "Aligned & Thriving | Wellness Tips, Spiritual Growth, Self-Love Healing Veroniq…" at bounding box center [443, 312] width 592 height 146
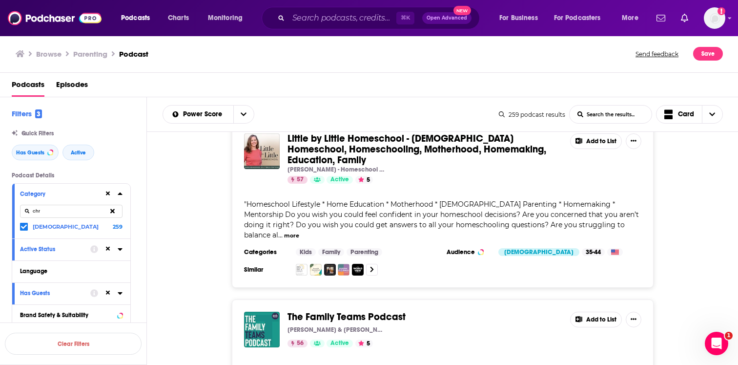
scroll to position [3762, 0]
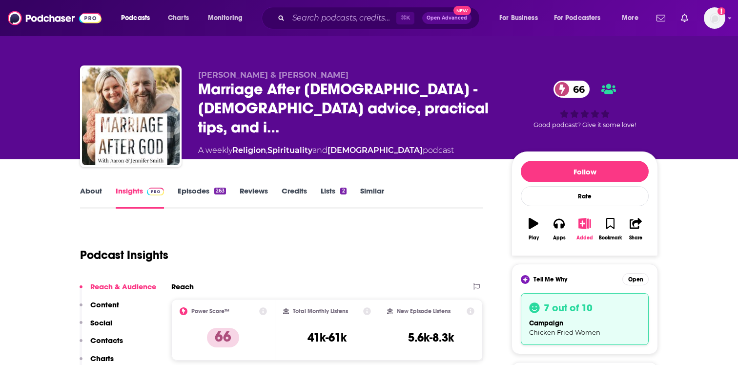
click at [588, 226] on icon "button" at bounding box center [585, 223] width 12 height 11
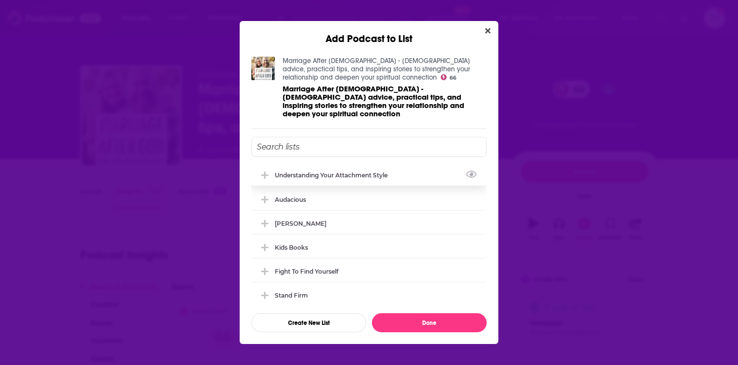
click at [347, 176] on div "understanding your attachment style" at bounding box center [369, 174] width 235 height 21
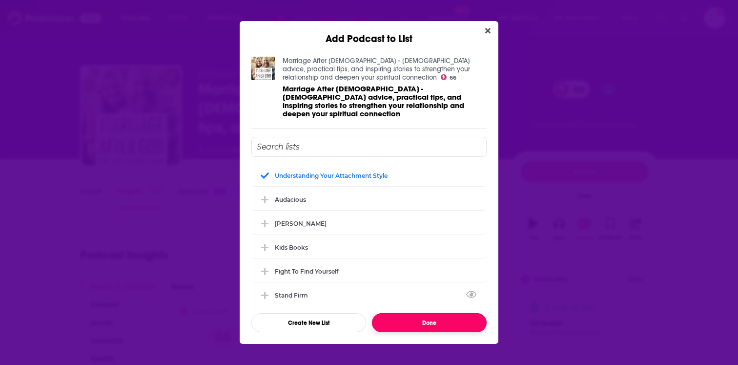
click at [419, 324] on button "Done" at bounding box center [429, 322] width 115 height 19
